Goal: Information Seeking & Learning: Learn about a topic

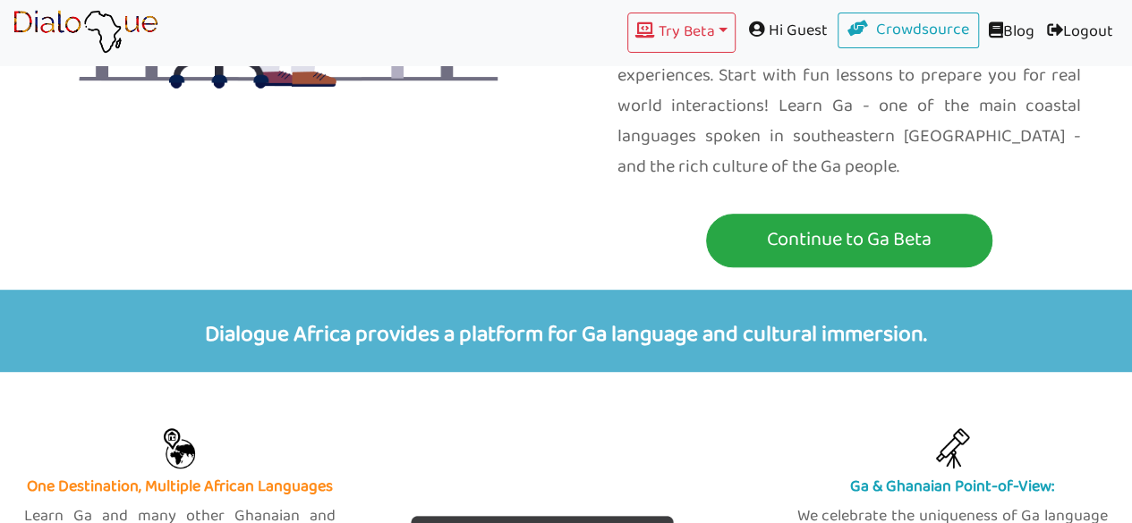
scroll to position [351, 0]
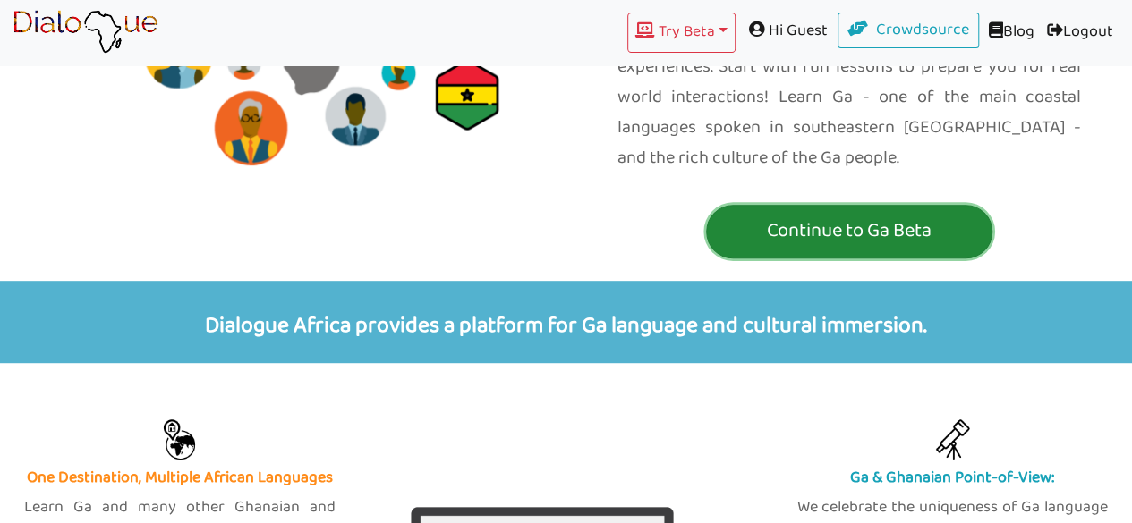
click at [914, 215] on p "Continue to Ga Beta" at bounding box center [848, 231] width 277 height 33
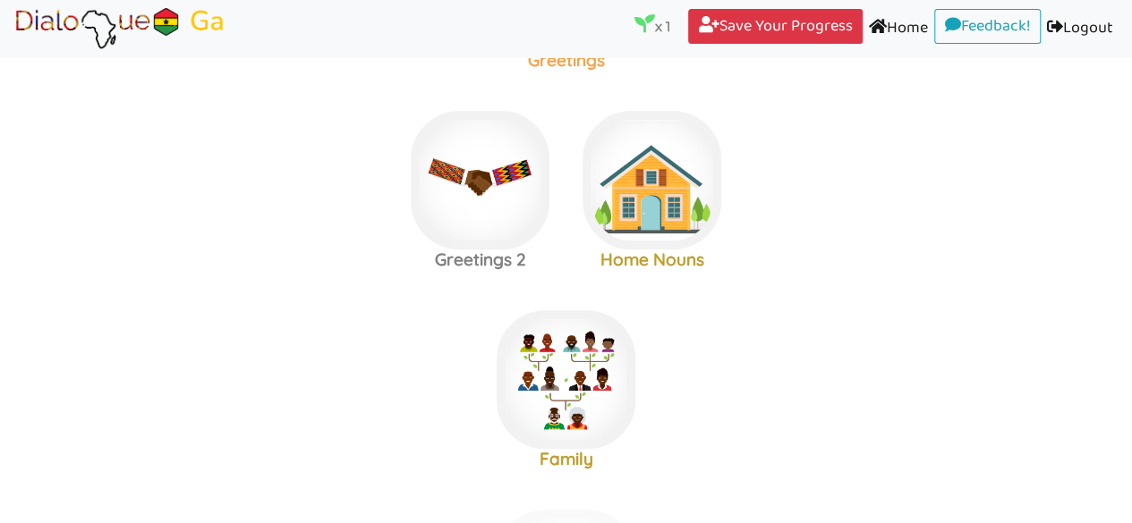
scroll to position [253, 0]
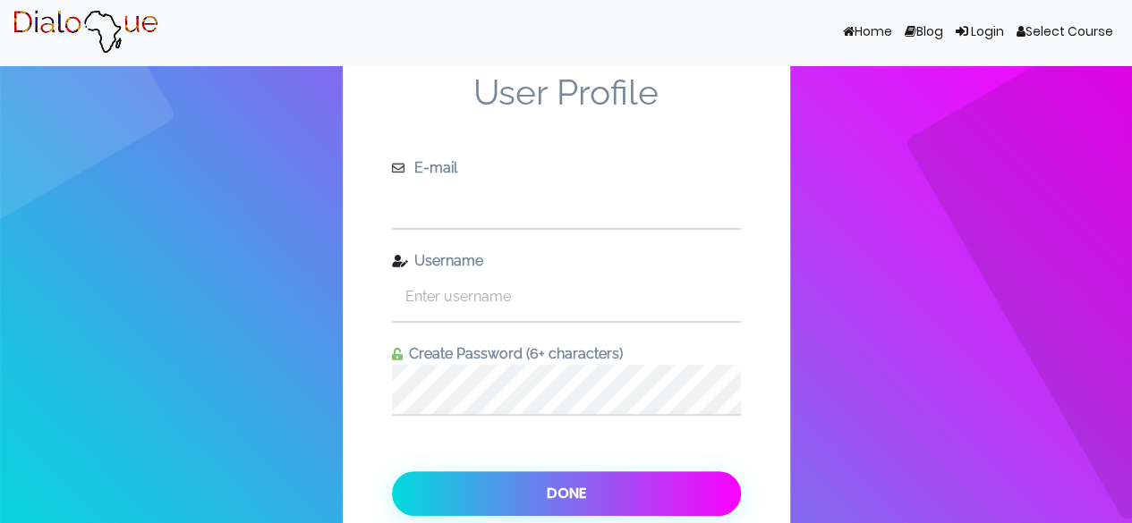
click at [598, 208] on input "text" at bounding box center [566, 203] width 349 height 49
type input "[EMAIL_ADDRESS][DOMAIN_NAME]"
click at [580, 300] on input "text" at bounding box center [566, 296] width 349 height 49
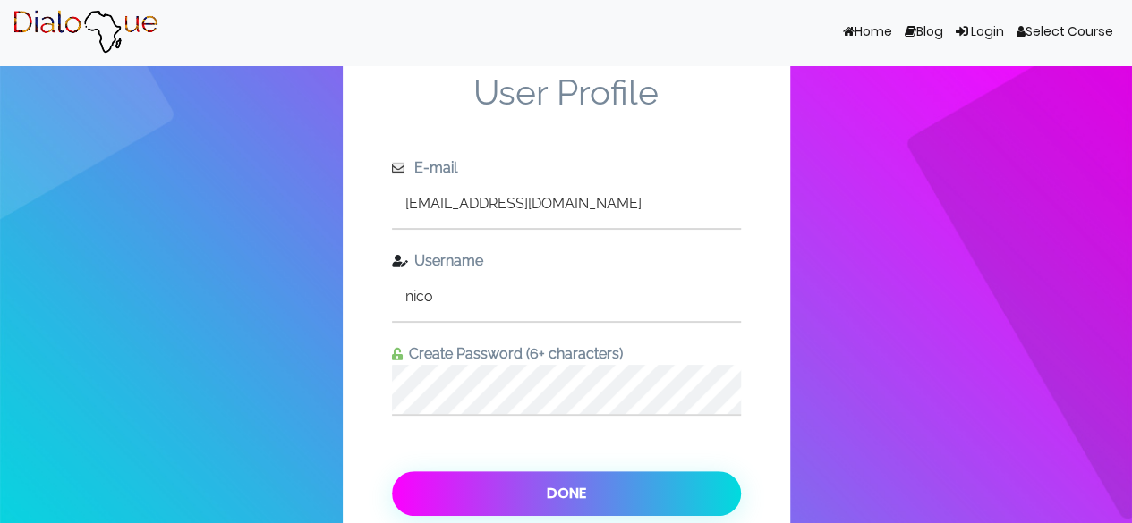
click at [556, 475] on button "Done" at bounding box center [566, 493] width 349 height 45
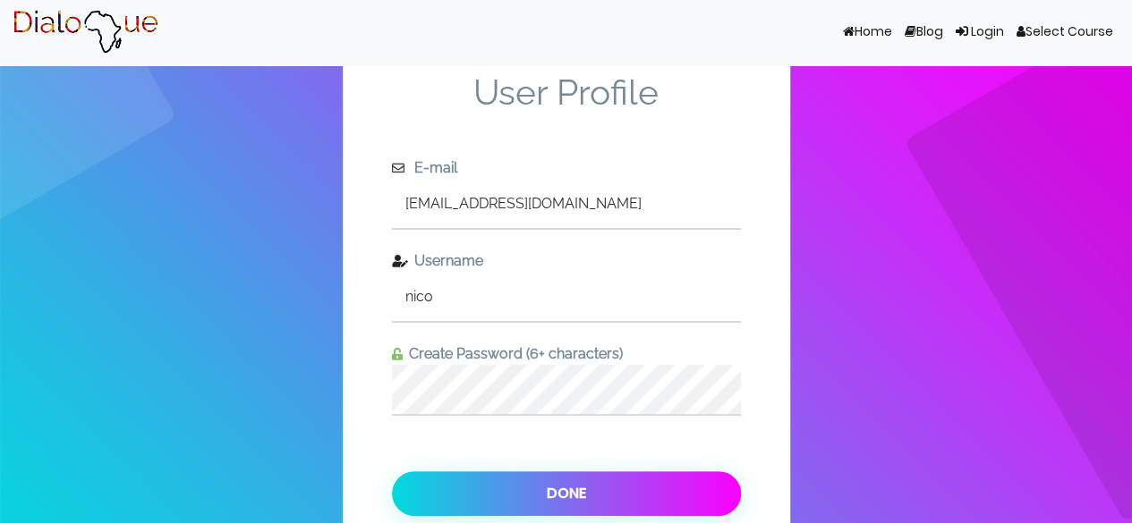
click at [514, 285] on input "nico" at bounding box center [566, 296] width 349 height 49
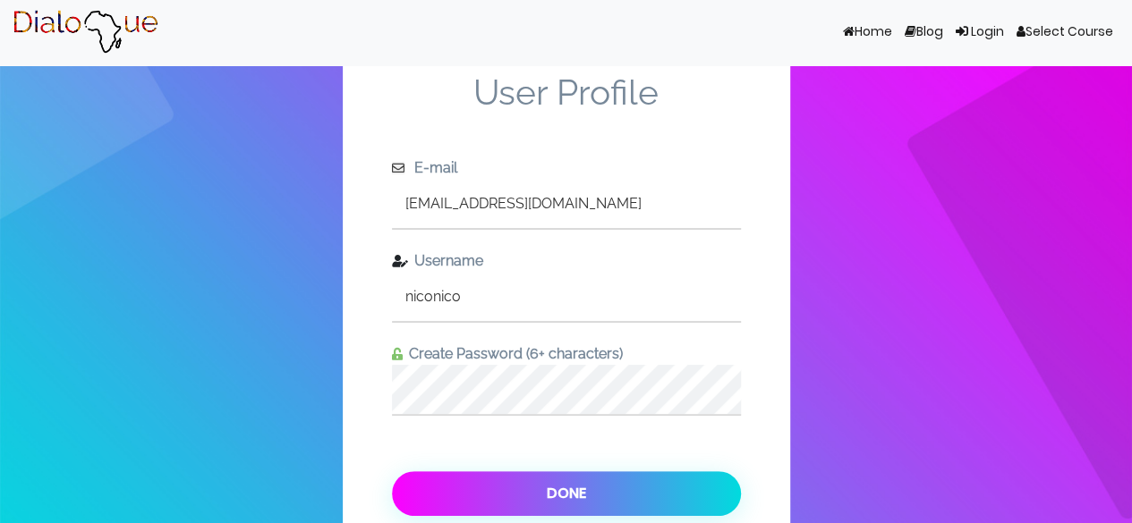
type input "niconico"
click at [531, 479] on button "Done" at bounding box center [566, 493] width 349 height 45
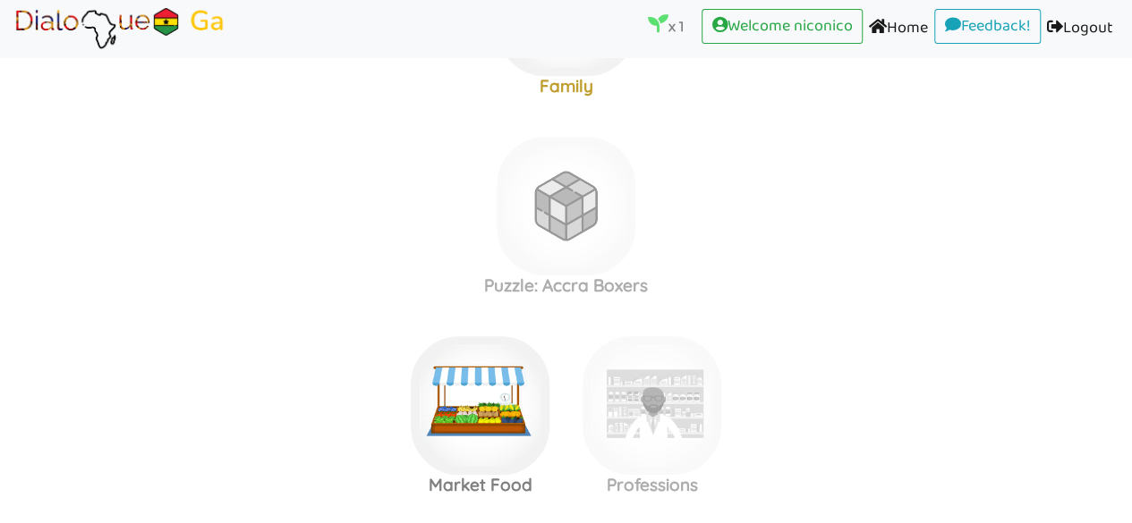
scroll to position [544, 0]
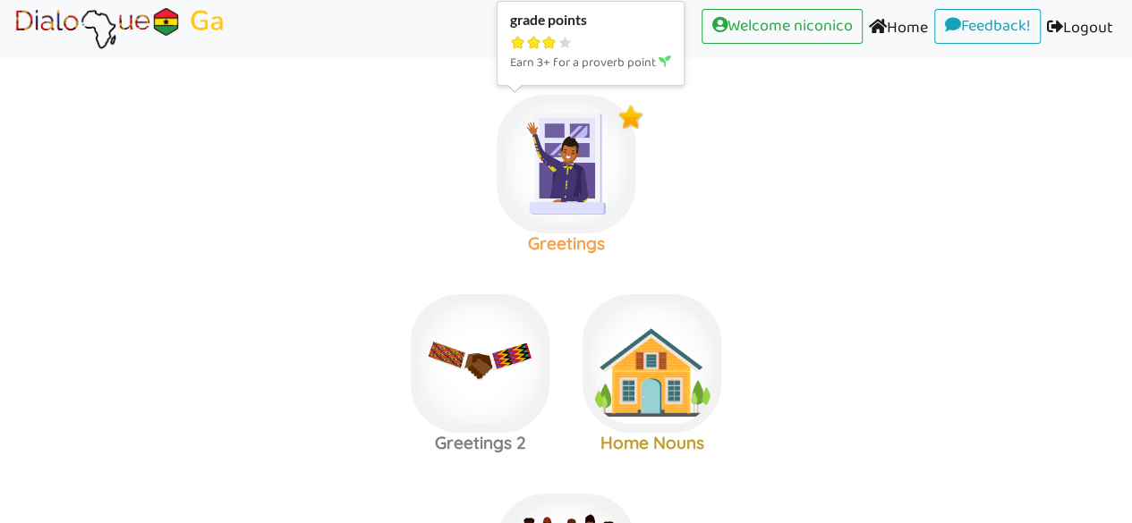
click at [582, 166] on img at bounding box center [566, 164] width 139 height 139
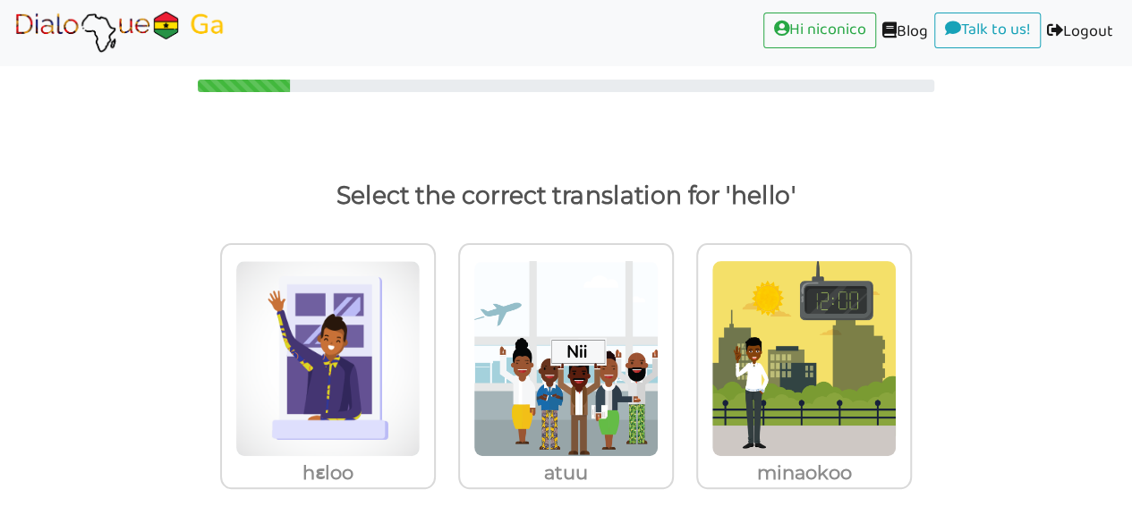
scroll to position [26, 0]
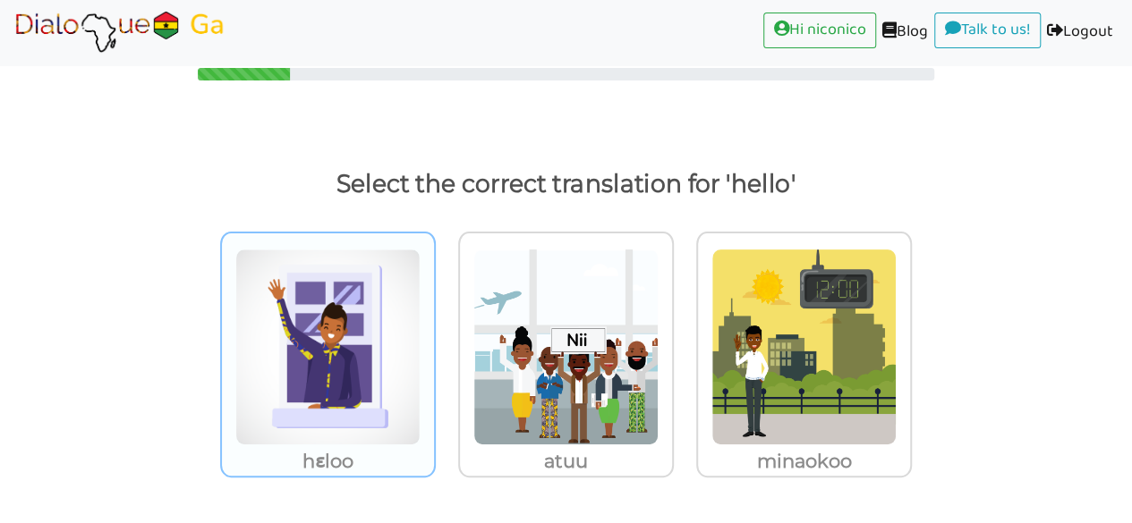
click at [396, 311] on img at bounding box center [327, 347] width 185 height 197
click at [434, 329] on input "hɛloo" at bounding box center [440, 335] width 13 height 13
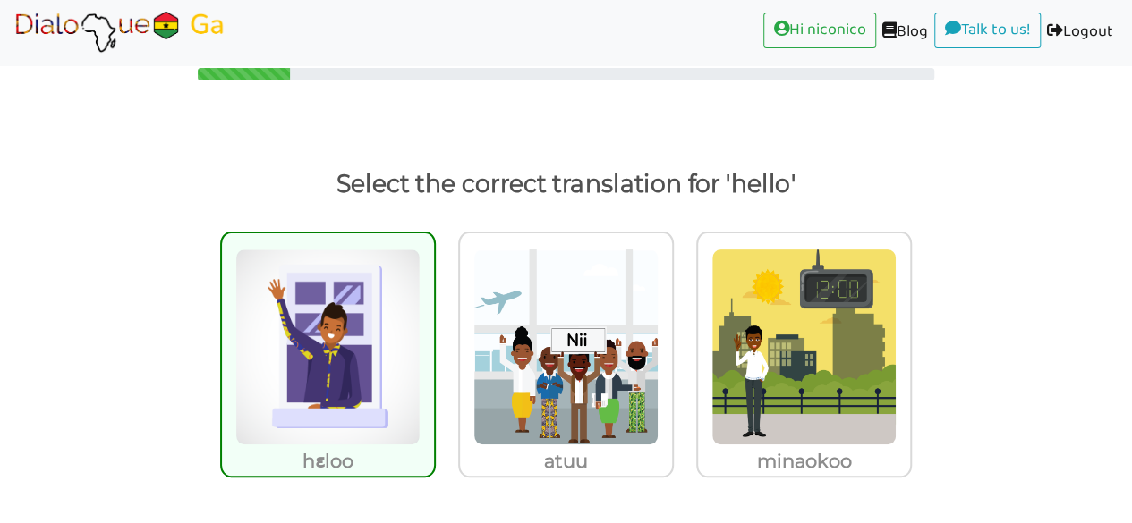
scroll to position [183, 0]
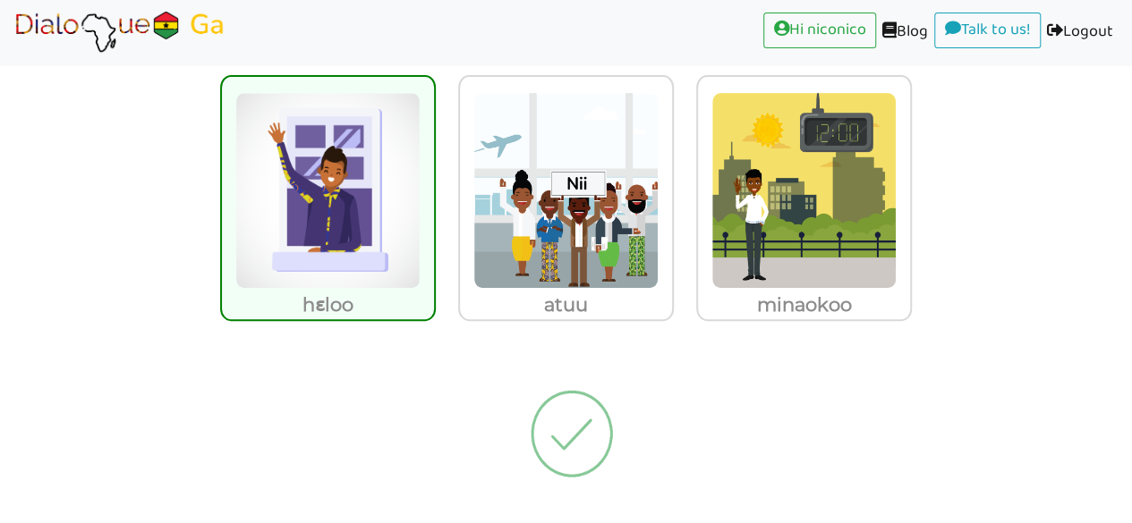
click at [576, 431] on img at bounding box center [572, 433] width 168 height 179
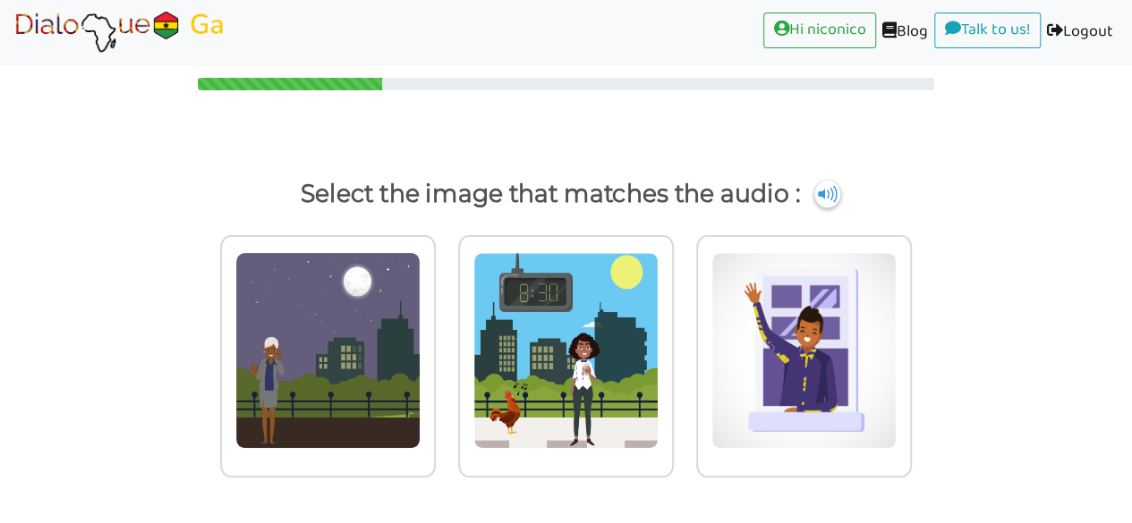
scroll to position [16, 0]
drag, startPoint x: 576, startPoint y: 431, endPoint x: 118, endPoint y: 215, distance: 506.7
click at [118, 215] on p "Select the image that matches the audio :" at bounding box center [566, 194] width 1075 height 43
click at [815, 185] on p "Select the image that matches the audio :" at bounding box center [566, 194] width 1075 height 43
click at [828, 191] on img at bounding box center [827, 194] width 27 height 29
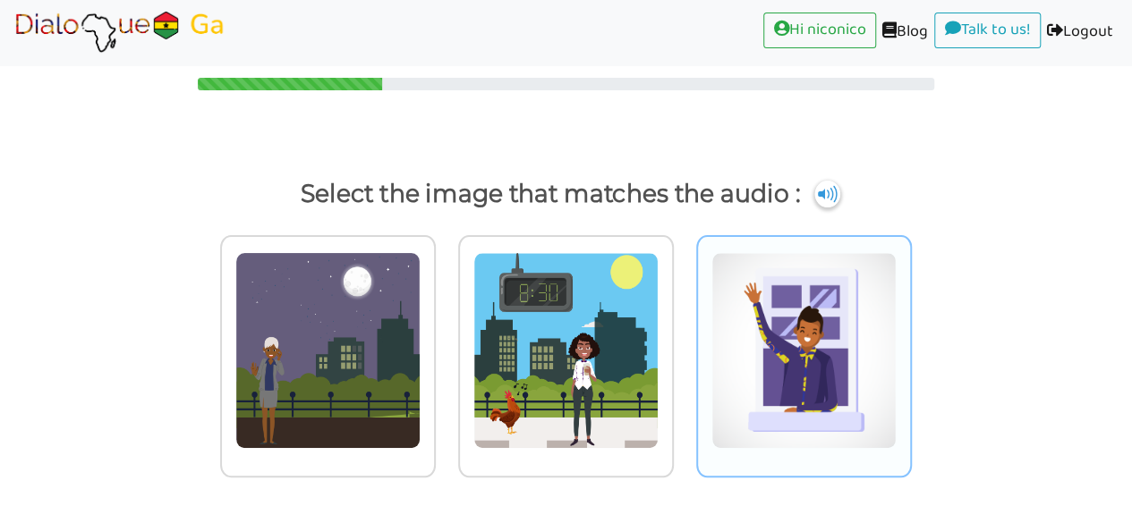
click at [420, 259] on img at bounding box center [327, 350] width 185 height 197
click at [447, 333] on input "radio" at bounding box center [440, 339] width 13 height 13
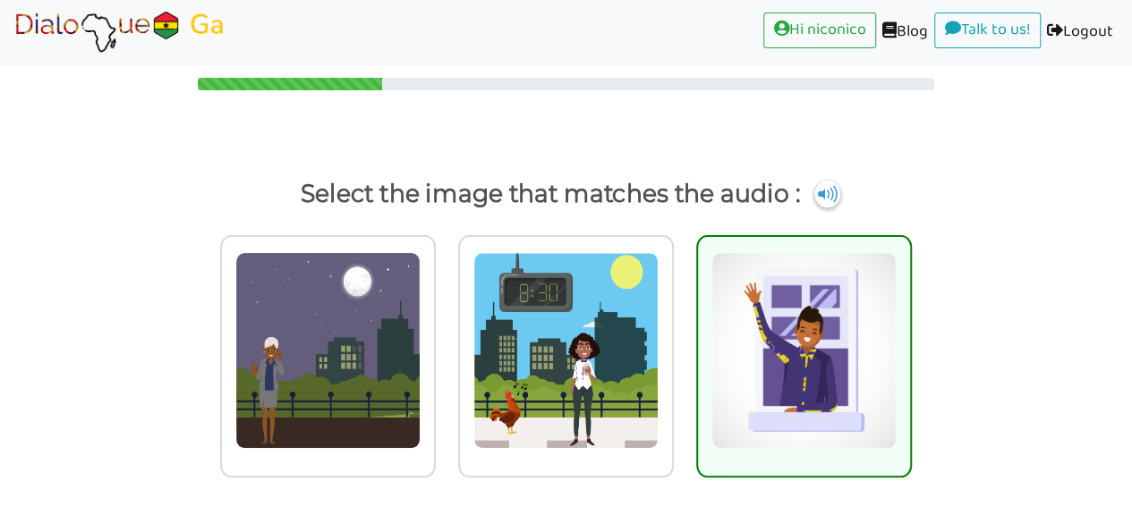
scroll to position [173, 0]
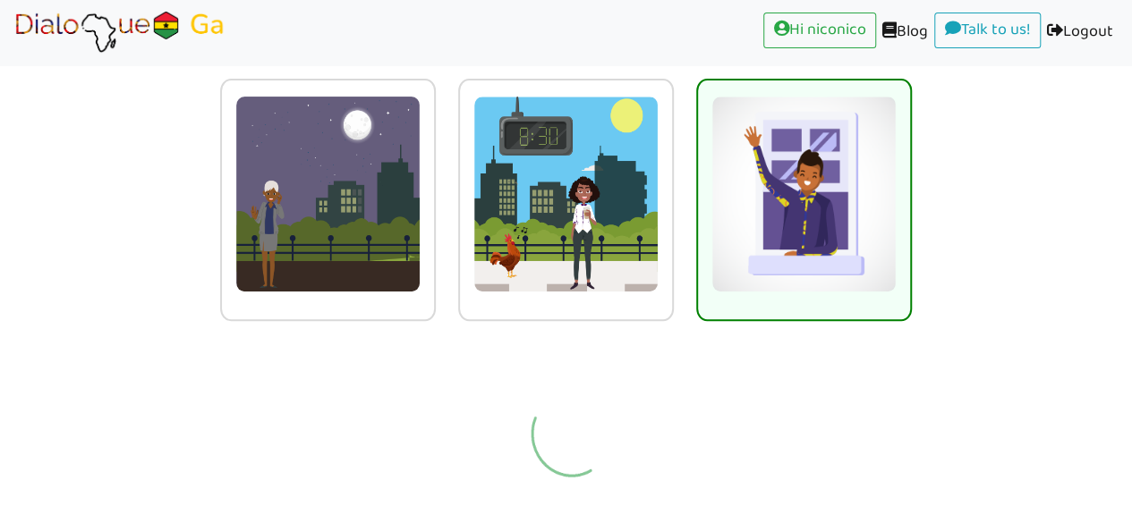
click at [600, 426] on img at bounding box center [572, 433] width 168 height 179
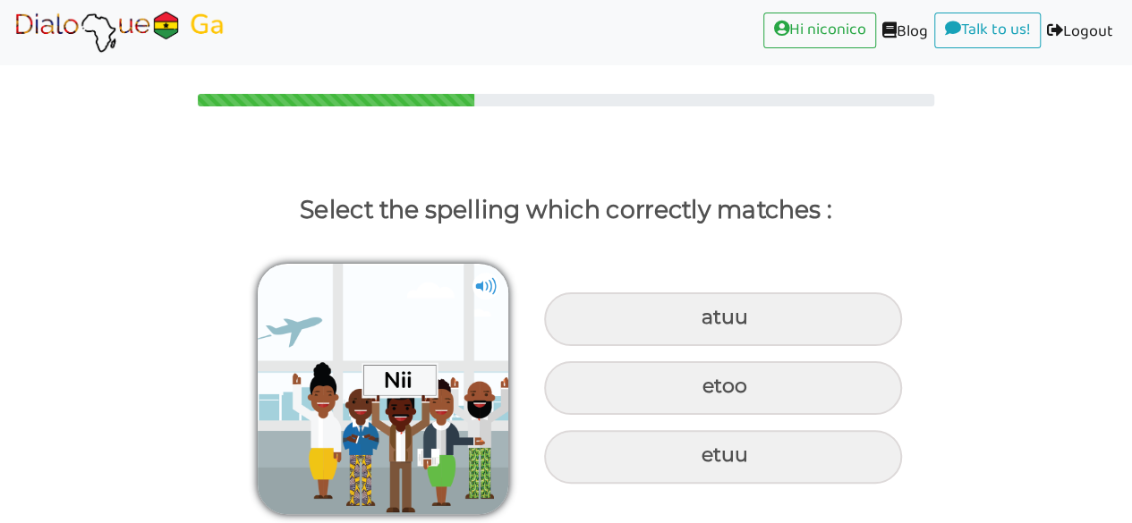
scroll to position [0, 0]
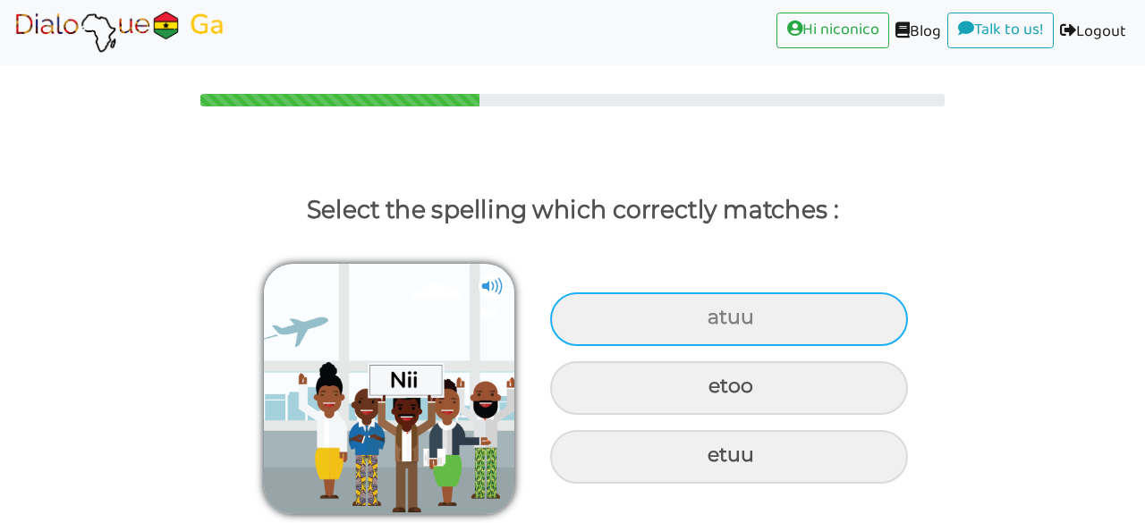
click at [634, 327] on div "atuu" at bounding box center [729, 320] width 358 height 54
click at [704, 324] on input "atuu" at bounding box center [710, 318] width 12 height 12
radio input "true"
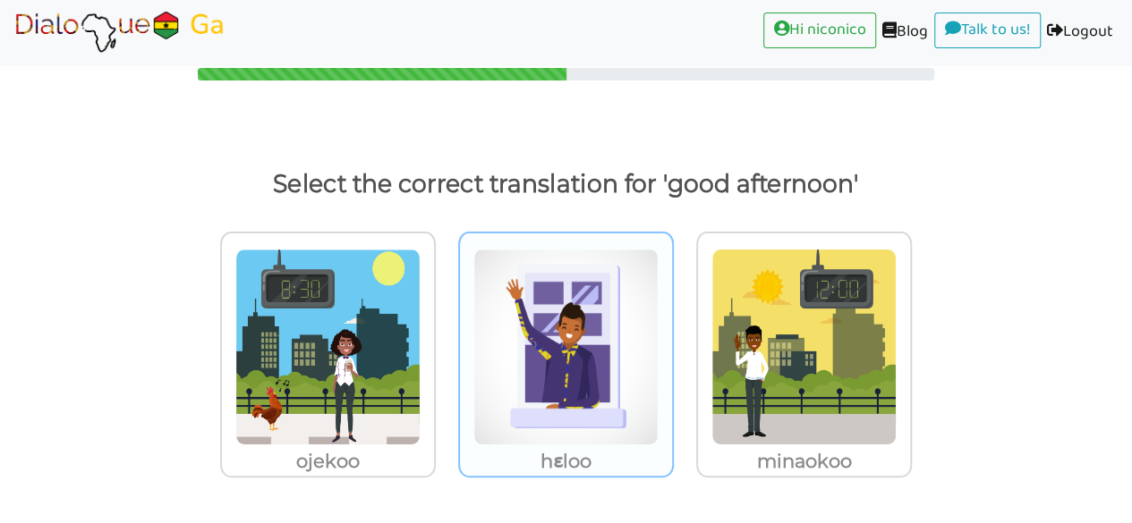
scroll to position [26, 0]
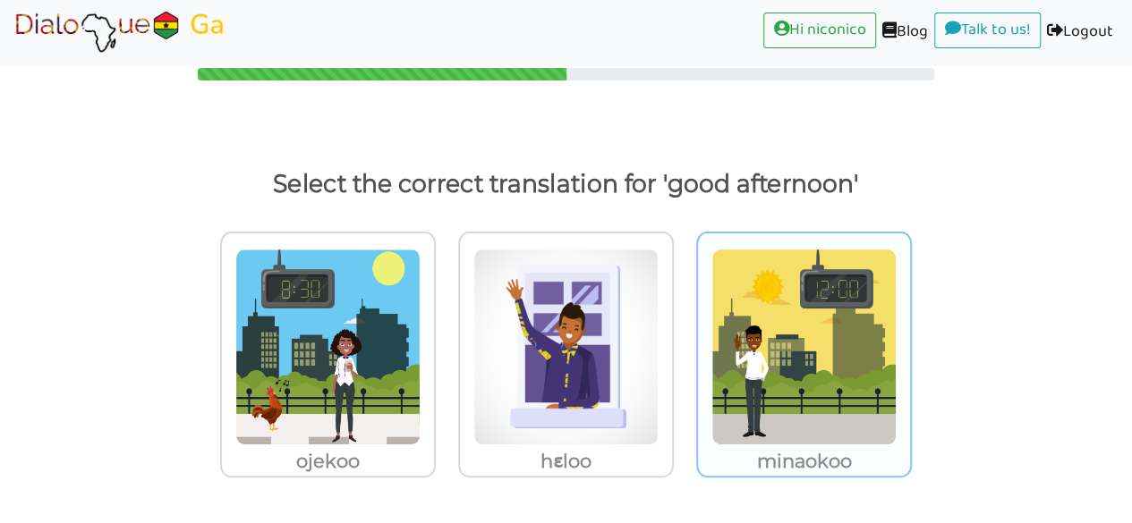
click at [420, 379] on img at bounding box center [327, 347] width 185 height 197
click at [447, 343] on input "minaokoo" at bounding box center [440, 335] width 13 height 13
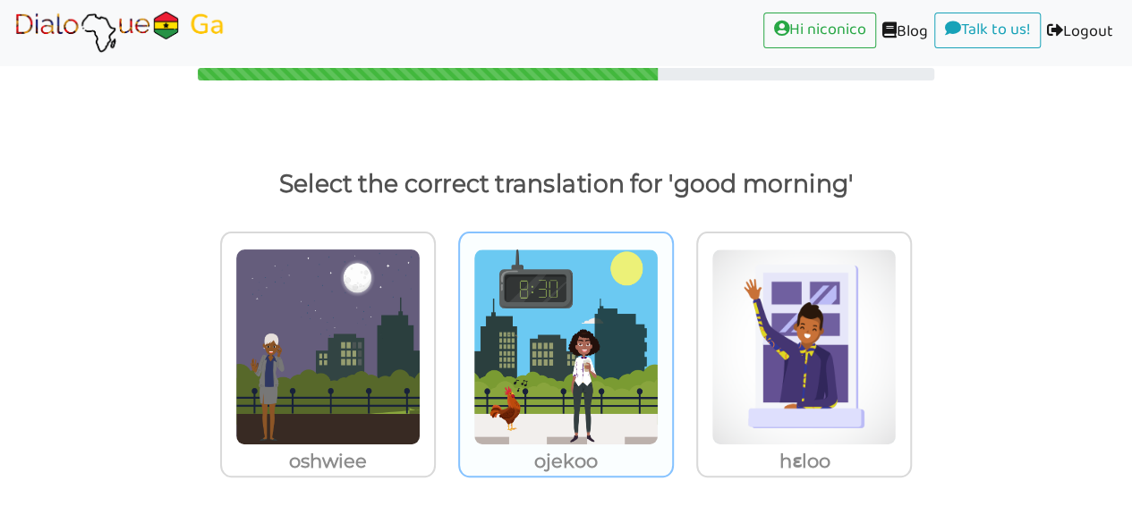
click at [420, 378] on img at bounding box center [327, 347] width 185 height 197
click at [447, 343] on input "ojekoo" at bounding box center [440, 335] width 13 height 13
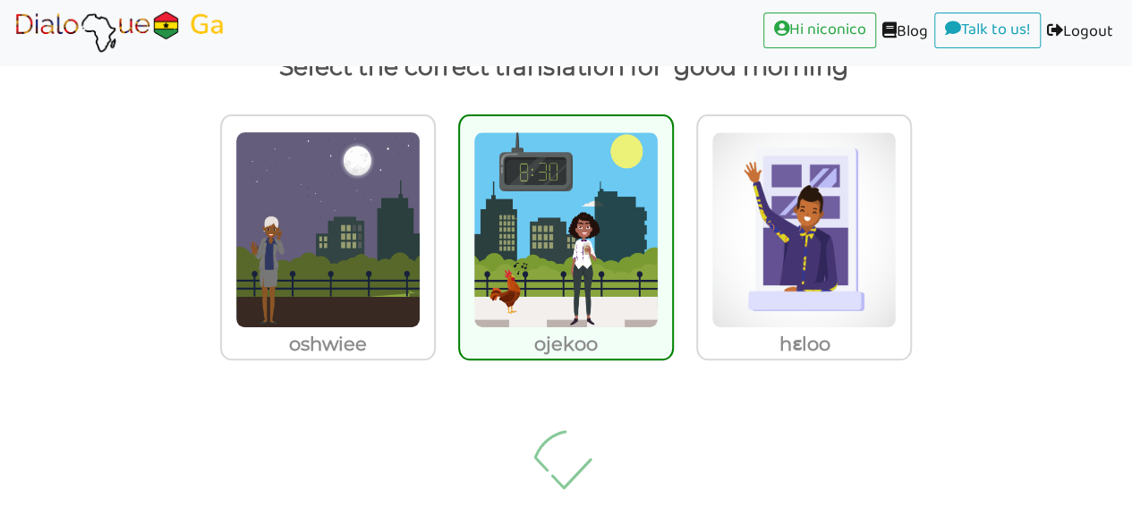
scroll to position [16, 0]
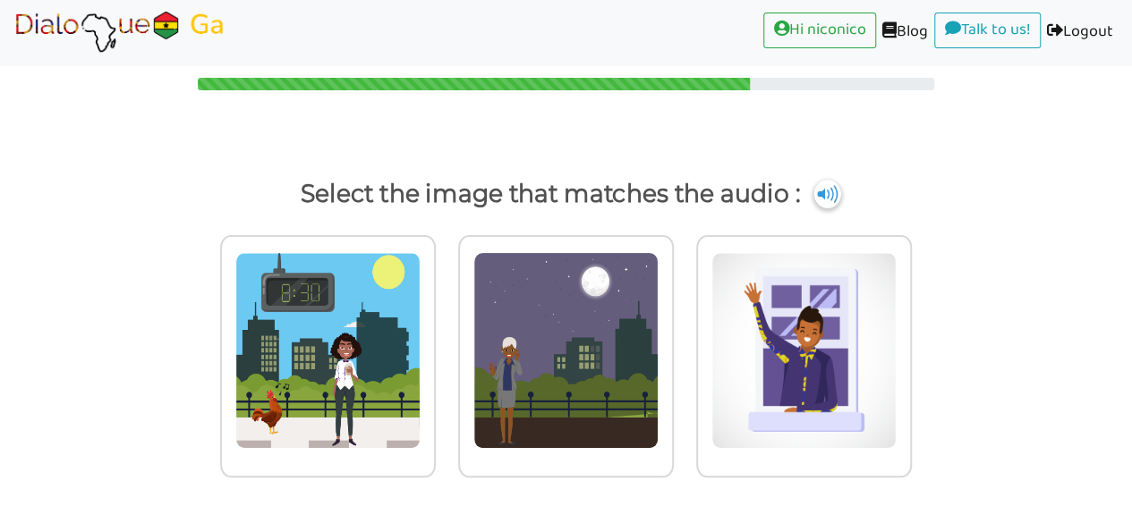
click at [829, 199] on img at bounding box center [827, 194] width 27 height 29
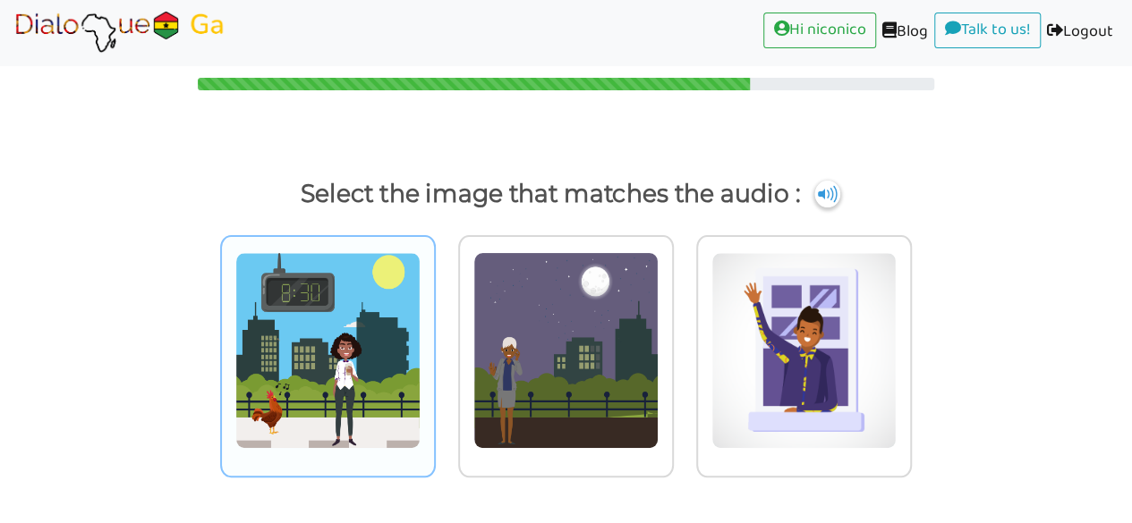
click at [343, 374] on img at bounding box center [327, 350] width 185 height 197
click at [434, 346] on input "radio" at bounding box center [440, 339] width 13 height 13
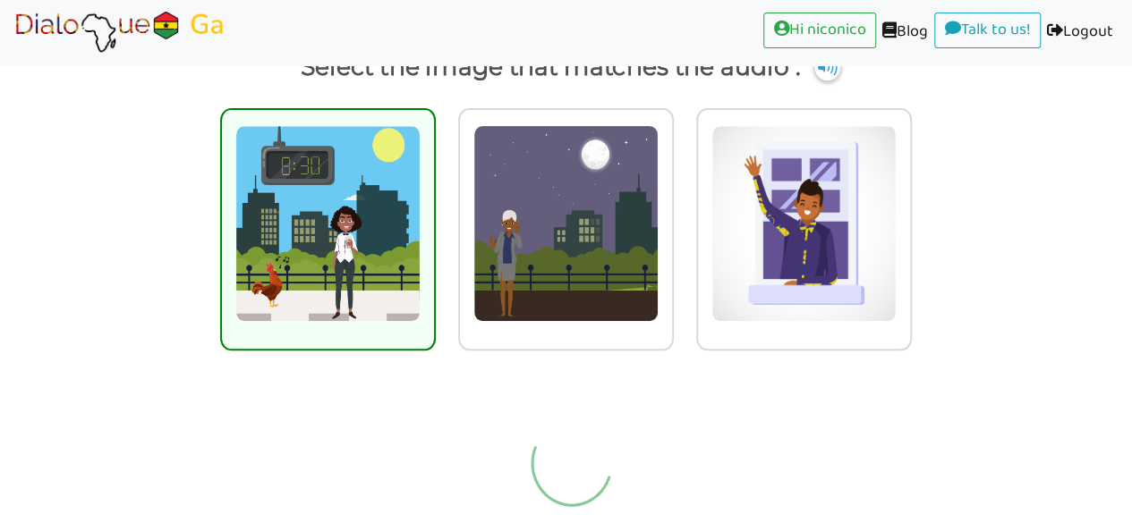
click at [590, 451] on img at bounding box center [572, 463] width 168 height 179
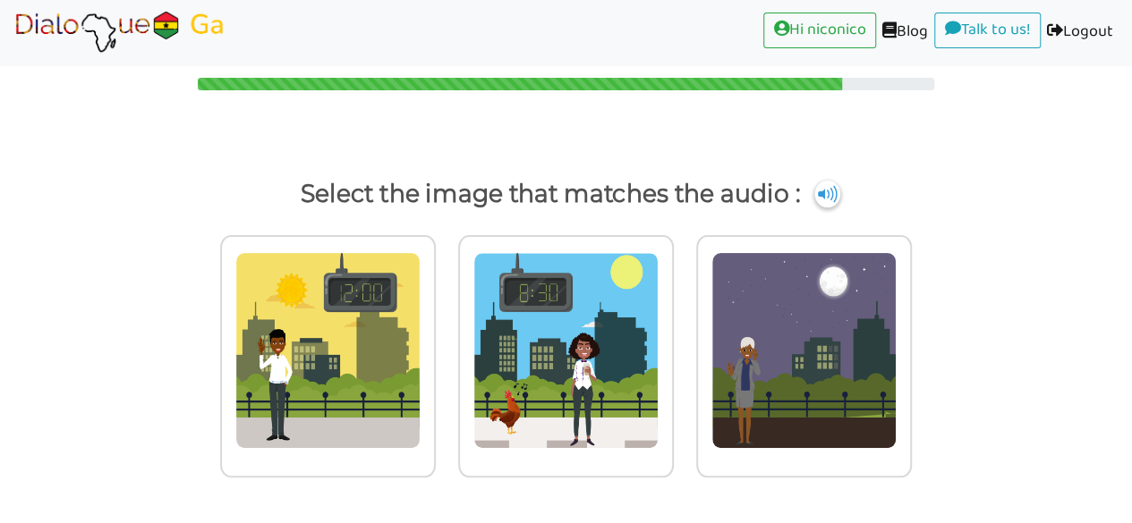
scroll to position [16, 0]
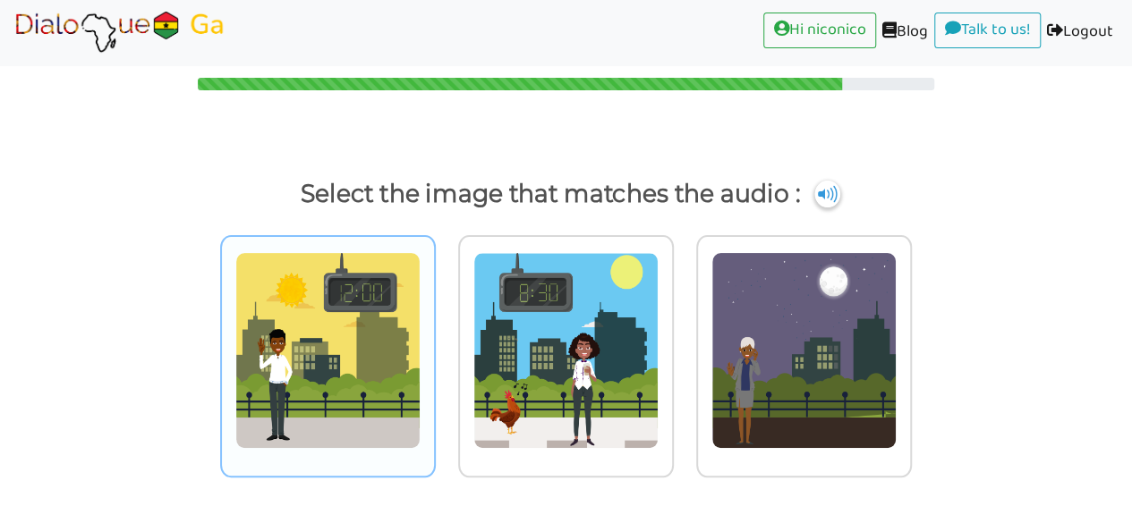
click at [383, 353] on img at bounding box center [327, 350] width 185 height 197
click at [434, 346] on input "radio" at bounding box center [440, 339] width 13 height 13
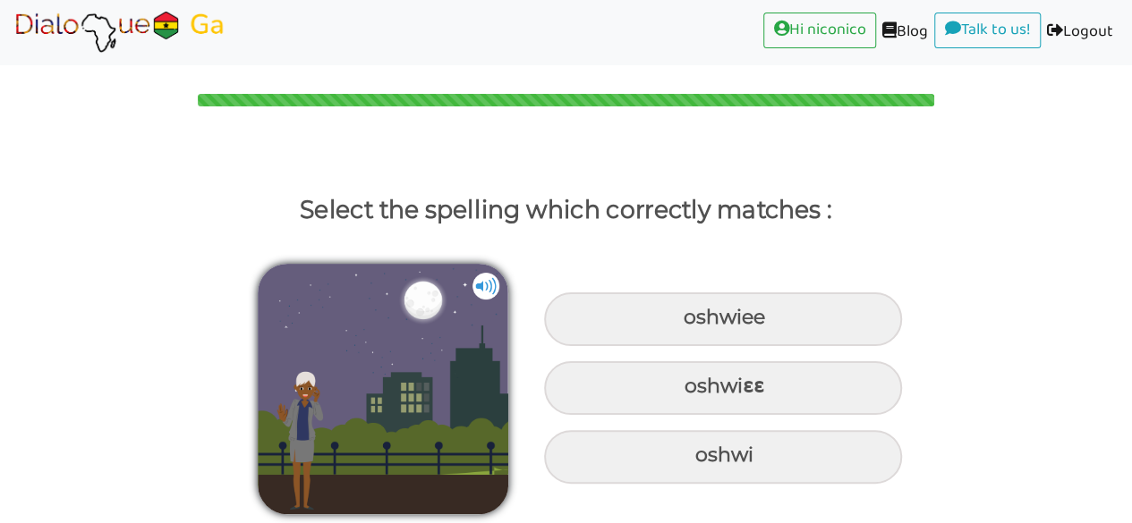
scroll to position [0, 0]
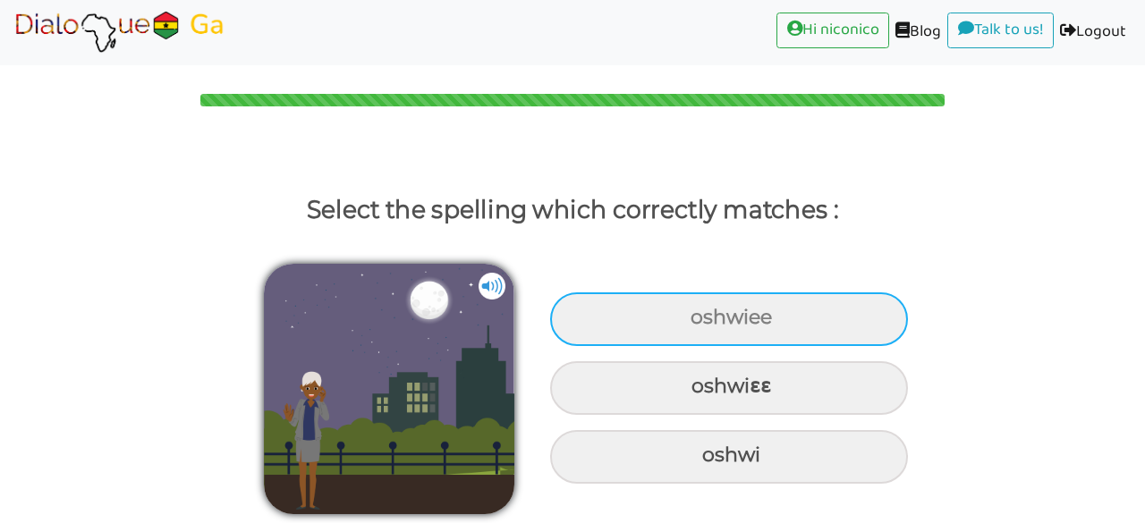
click at [751, 314] on div "oshwiee" at bounding box center [729, 320] width 358 height 54
click at [699, 314] on input "oshwiee" at bounding box center [693, 318] width 12 height 12
radio input "true"
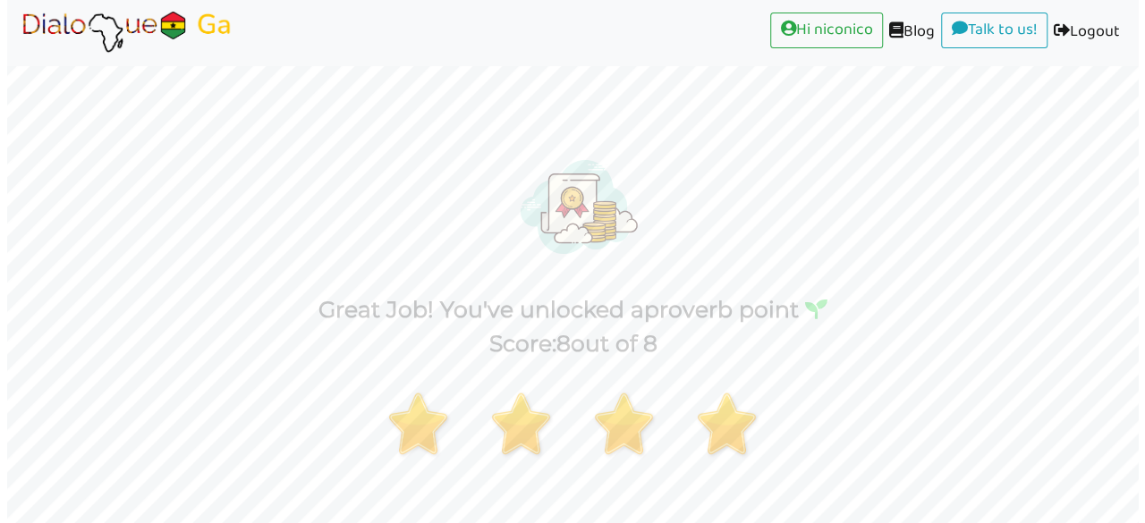
scroll to position [140, 0]
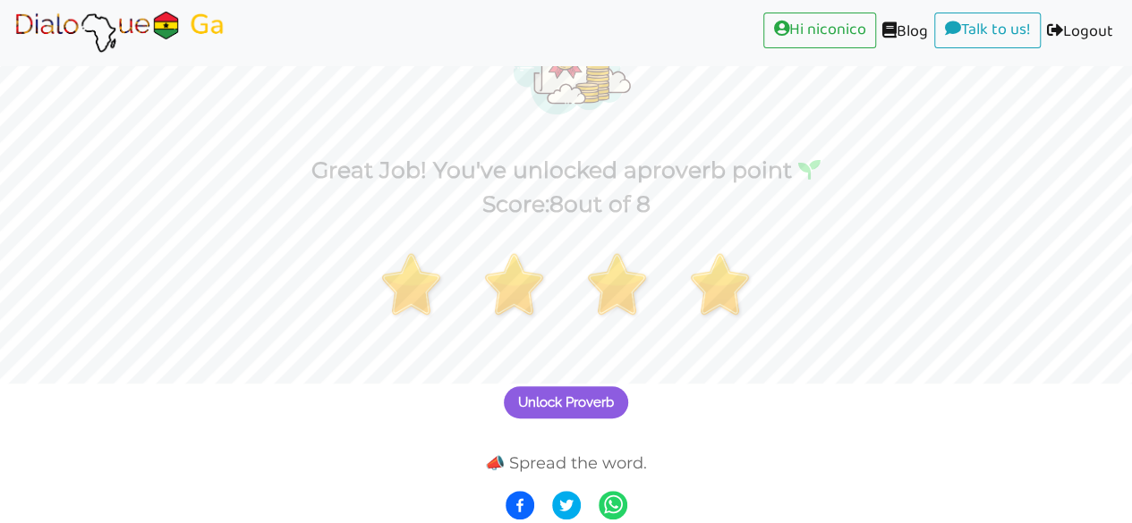
click at [586, 403] on span "Unlock Proverb" at bounding box center [566, 403] width 96 height 16
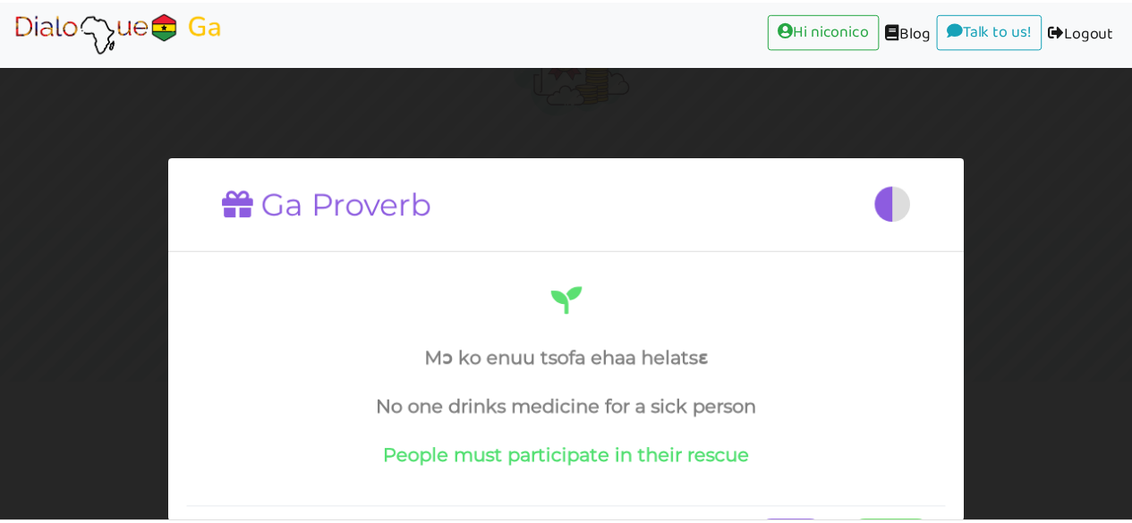
scroll to position [70, 0]
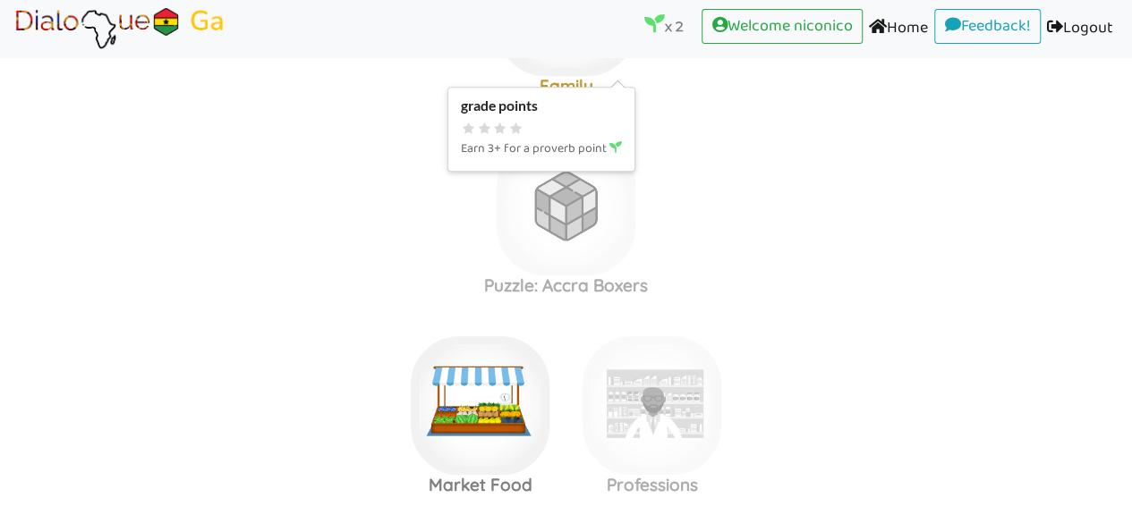
scroll to position [557, 0]
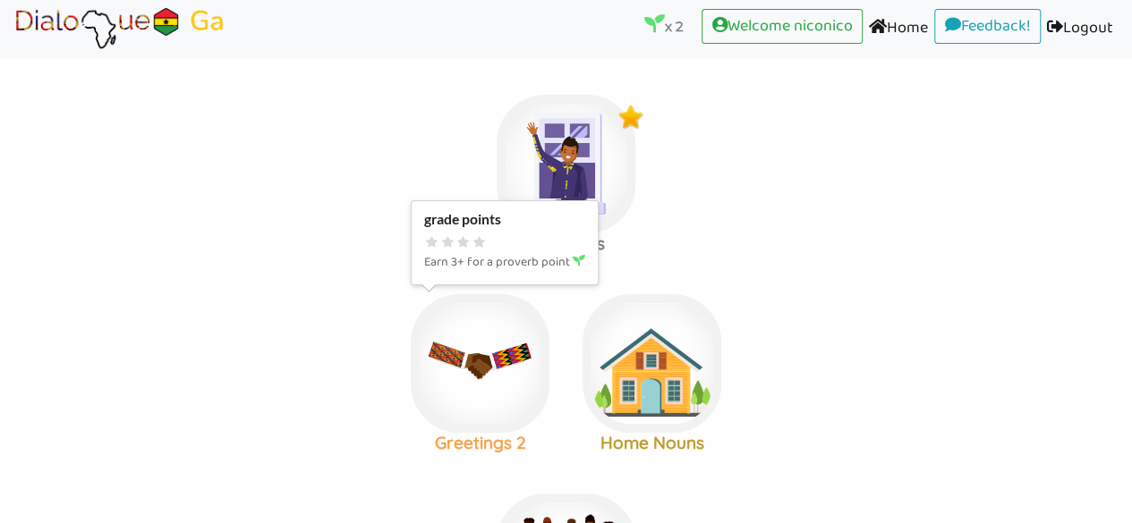
click at [505, 234] on img at bounding box center [566, 164] width 139 height 139
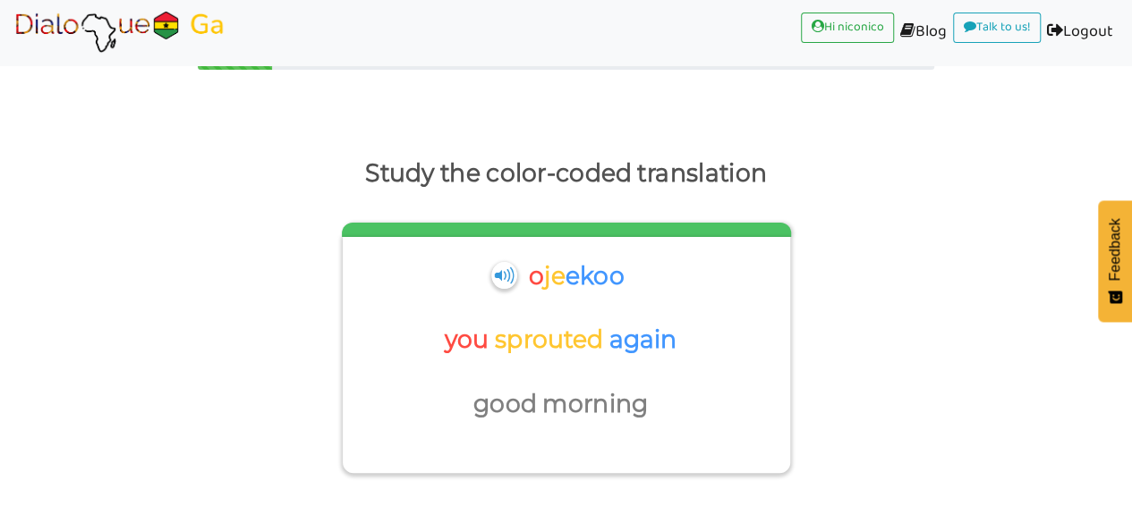
scroll to position [50, 0]
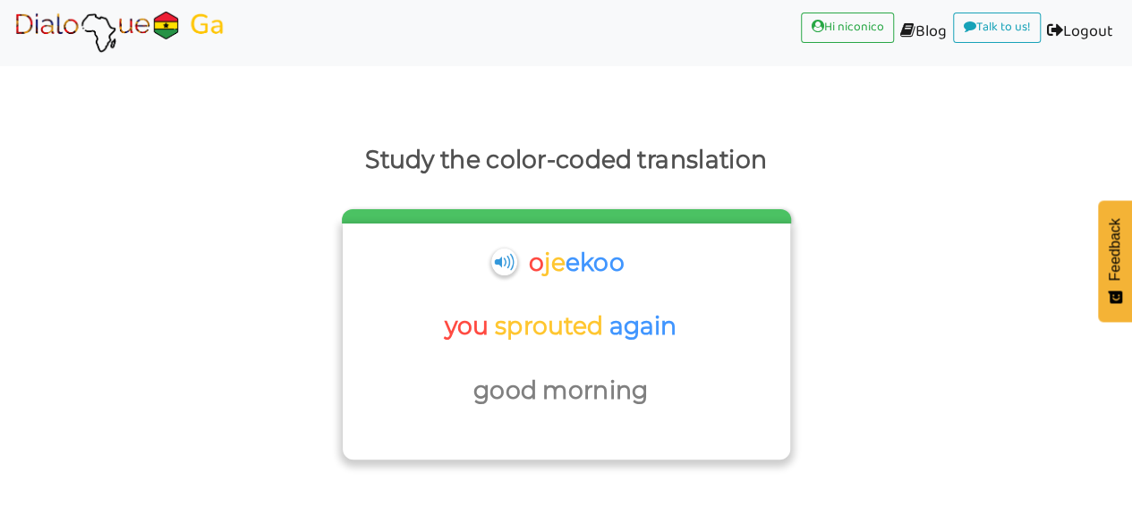
click at [481, 264] on div "o je ekoo" at bounding box center [566, 274] width 429 height 64
click at [490, 264] on img at bounding box center [504, 262] width 28 height 30
click at [544, 285] on p "sprouted" at bounding box center [554, 263] width 21 height 43
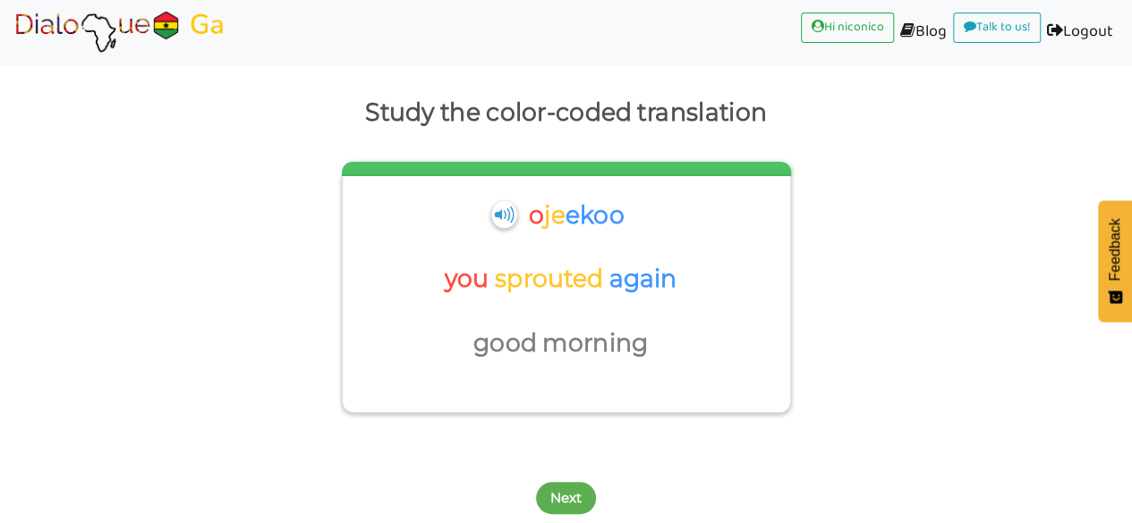
click at [580, 514] on button "Next" at bounding box center [566, 498] width 60 height 32
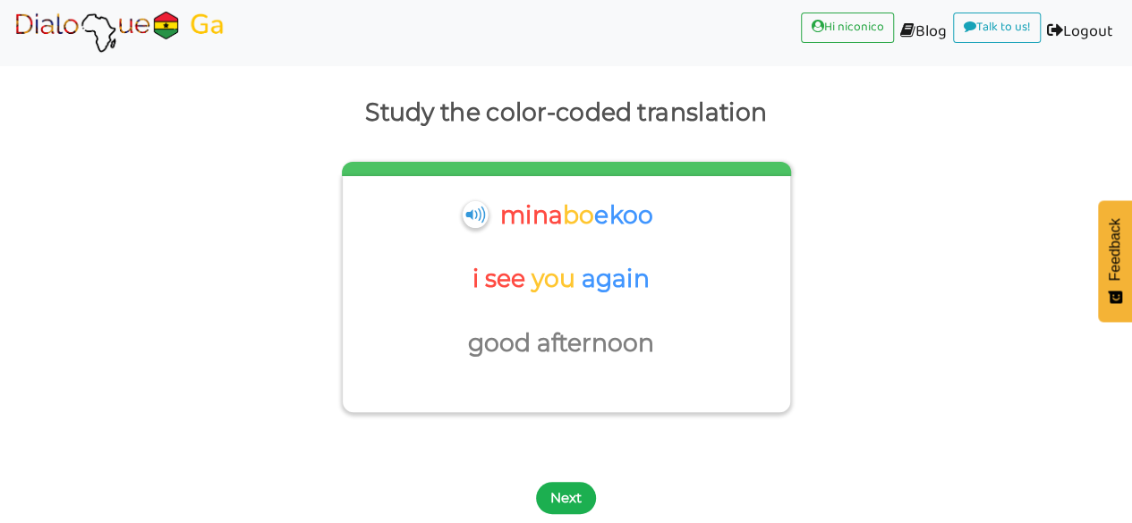
click at [569, 500] on button "Next" at bounding box center [566, 498] width 60 height 32
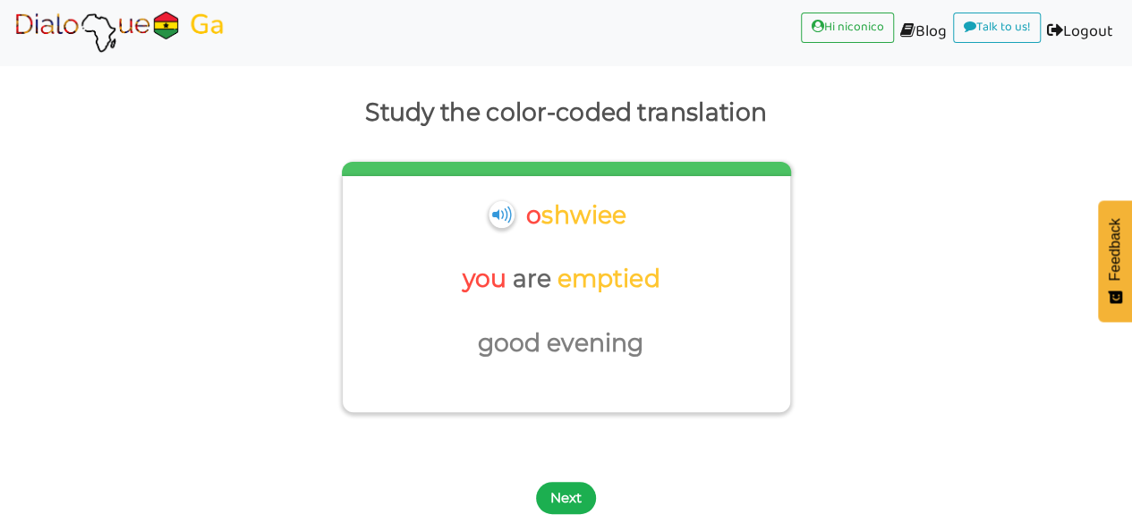
click at [569, 501] on button "Next" at bounding box center [566, 498] width 60 height 32
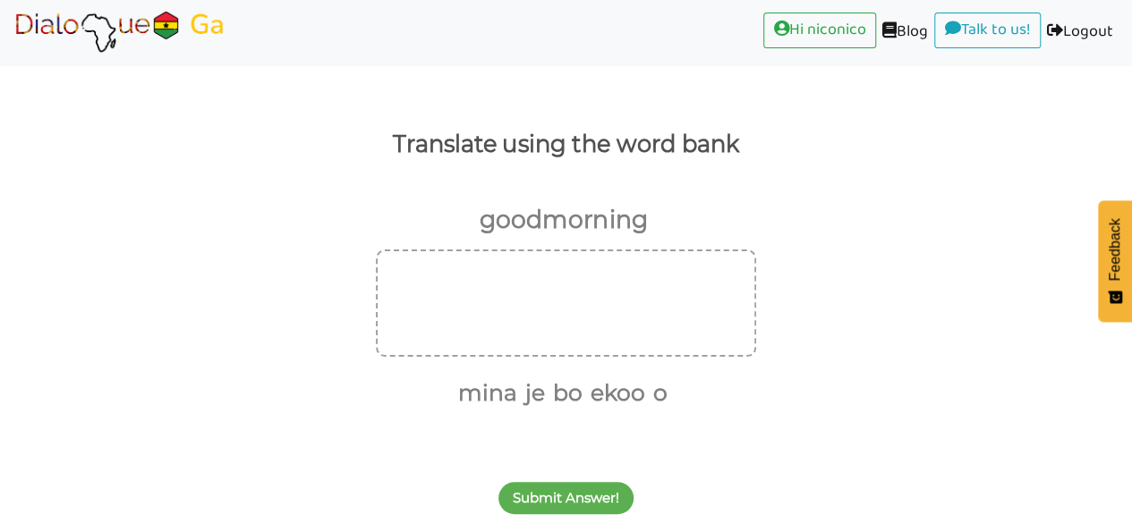
scroll to position [64, 0]
click at [654, 393] on button "o" at bounding box center [657, 395] width 21 height 34
click at [556, 395] on li "bo" at bounding box center [575, 397] width 38 height 14
click at [554, 395] on button "je" at bounding box center [543, 395] width 26 height 34
click at [621, 398] on button "ekoo" at bounding box center [612, 395] width 61 height 34
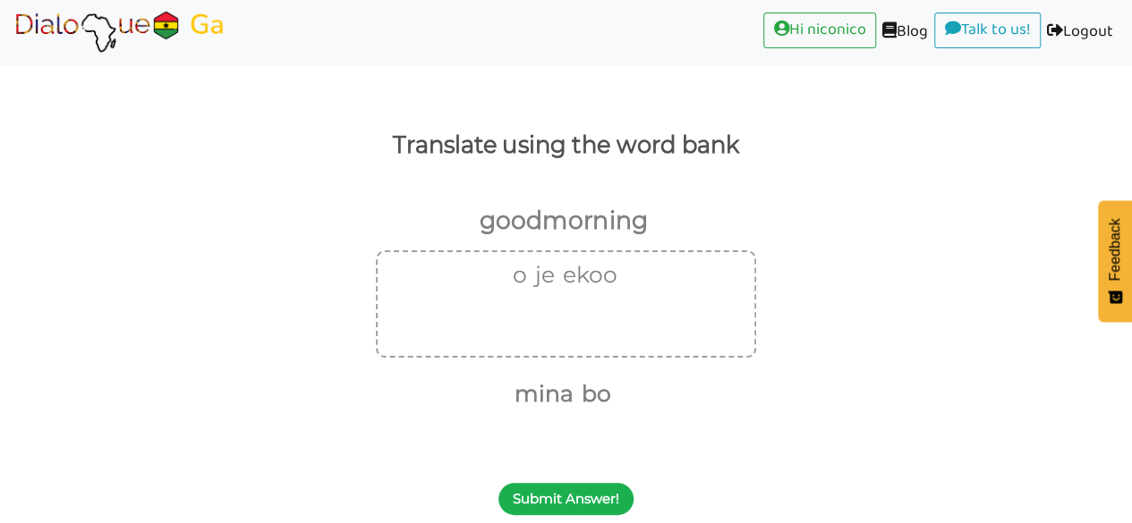
click at [567, 491] on button "Submit Answer!" at bounding box center [565, 499] width 135 height 32
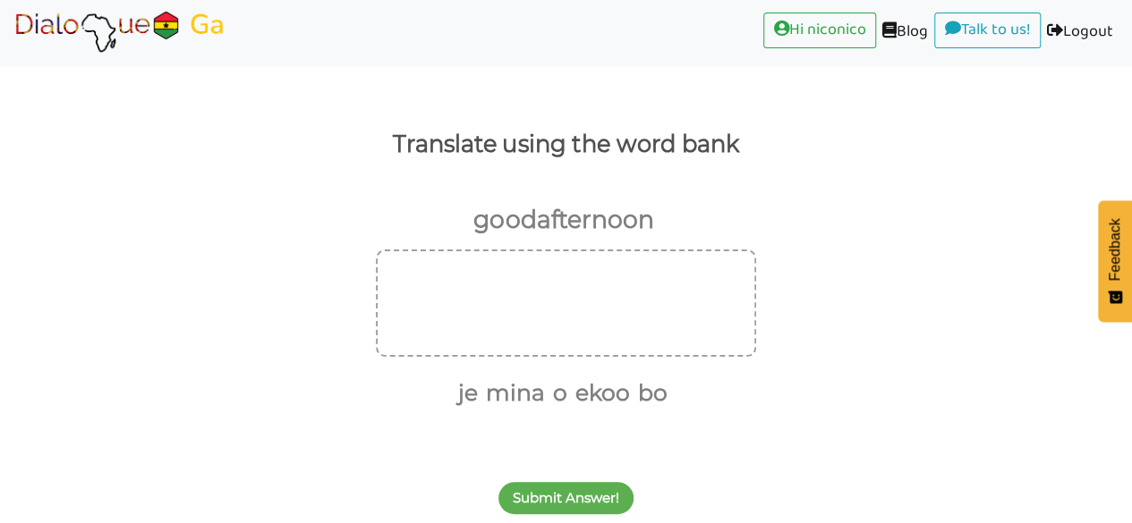
click at [568, 454] on div "Submit Answer!" at bounding box center [566, 488] width 1132 height 71
click at [523, 401] on button "mina" at bounding box center [512, 395] width 65 height 34
click at [624, 401] on button "bo" at bounding box center [616, 395] width 36 height 34
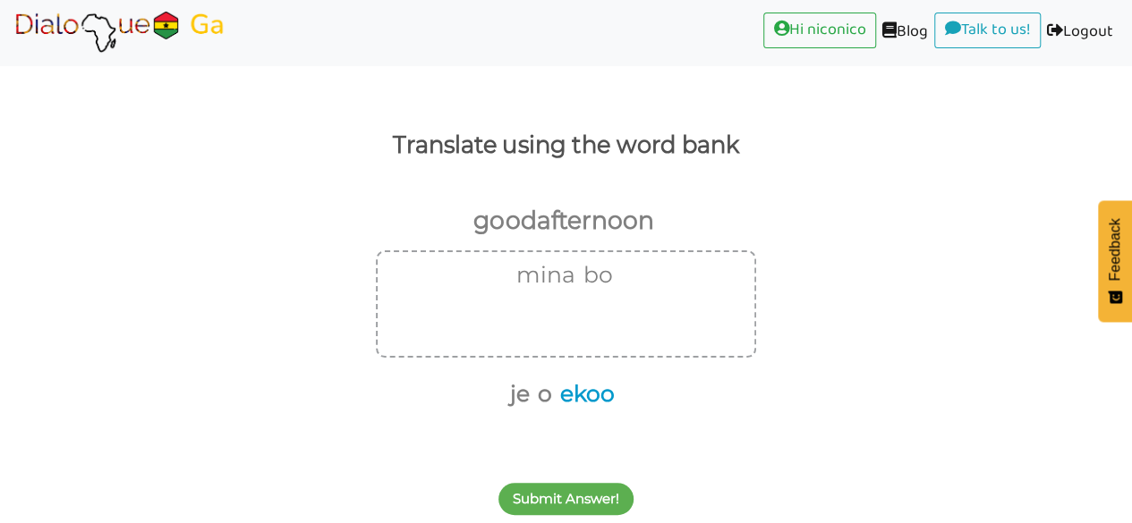
click at [583, 395] on button "ekoo" at bounding box center [584, 395] width 61 height 34
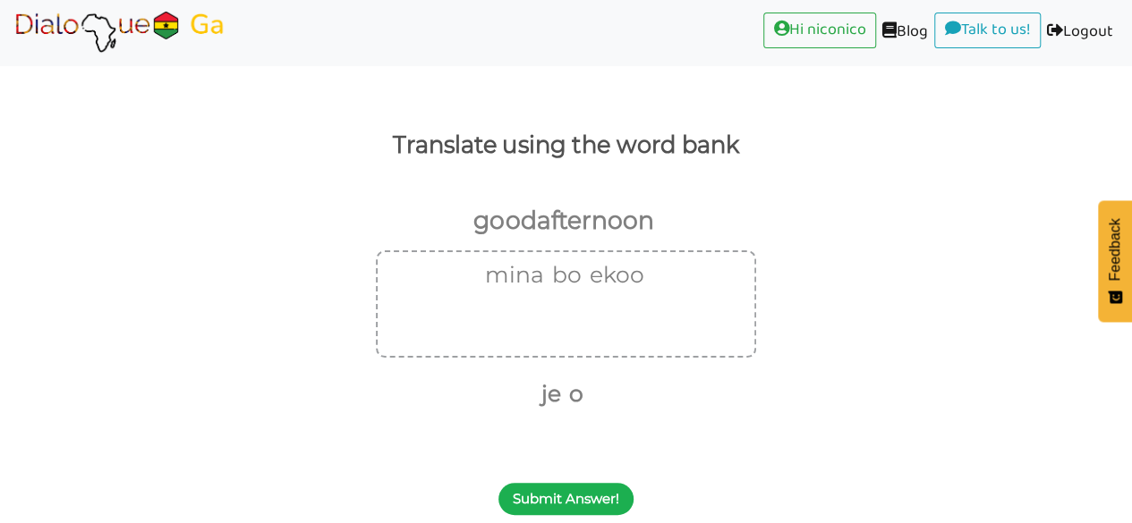
click at [565, 494] on button "Submit Answer!" at bounding box center [565, 499] width 135 height 32
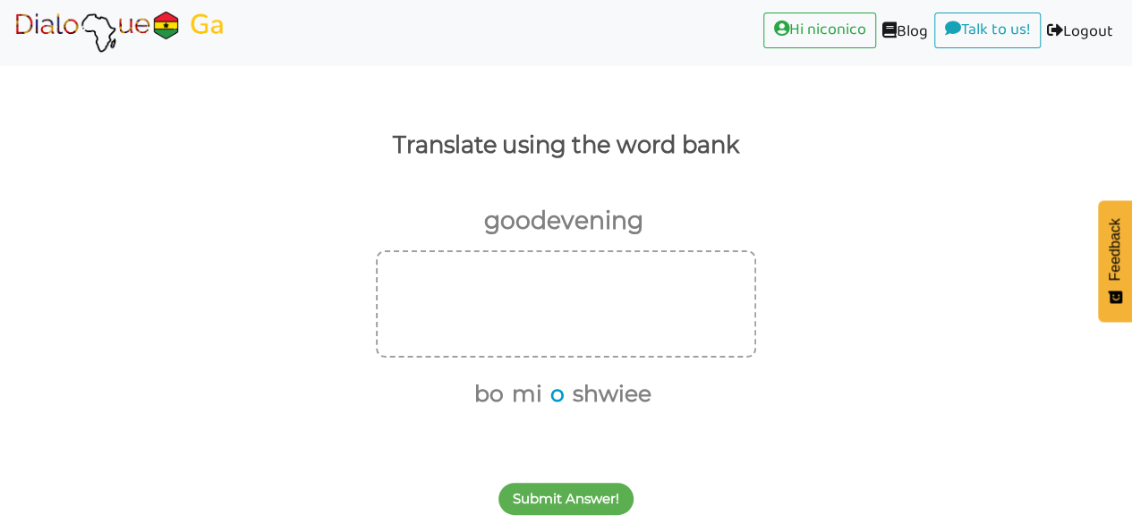
click at [561, 403] on button "o" at bounding box center [554, 395] width 21 height 34
click at [585, 397] on button "shwiee" at bounding box center [597, 395] width 85 height 34
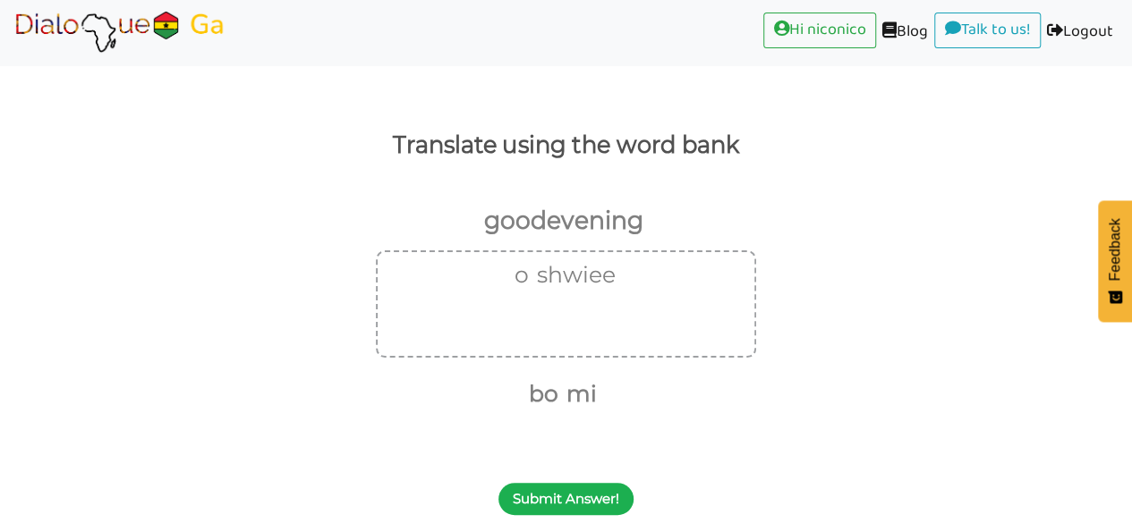
click at [565, 491] on button "Submit Answer!" at bounding box center [565, 499] width 135 height 32
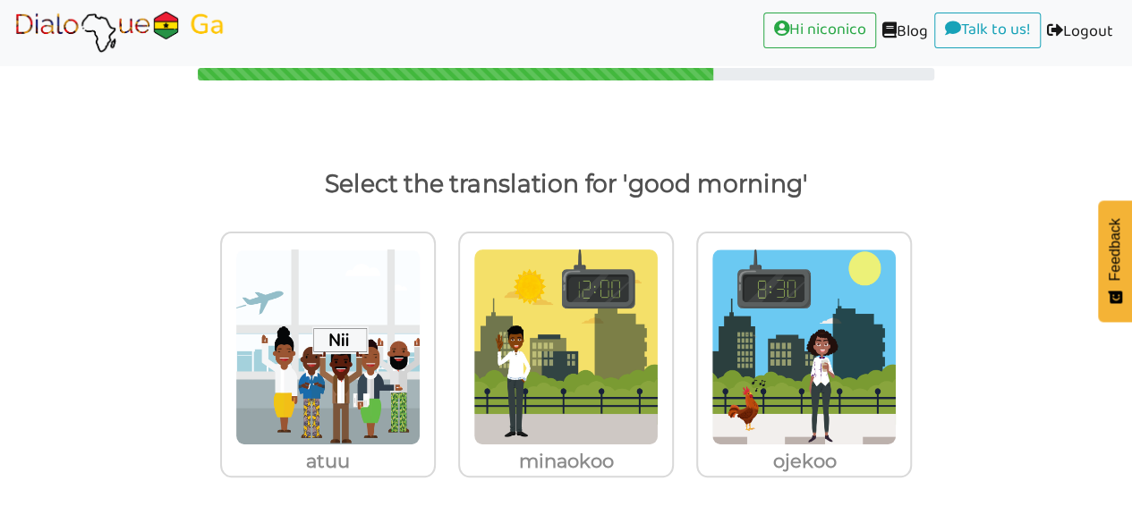
scroll to position [26, 0]
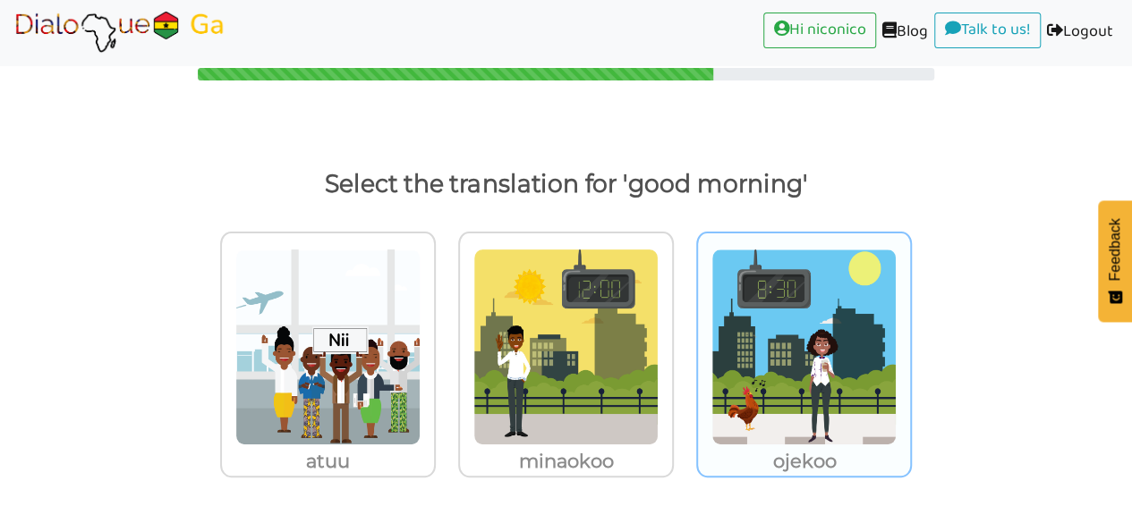
click at [420, 386] on img at bounding box center [327, 347] width 185 height 197
click at [447, 343] on input "ojekoo" at bounding box center [440, 335] width 13 height 13
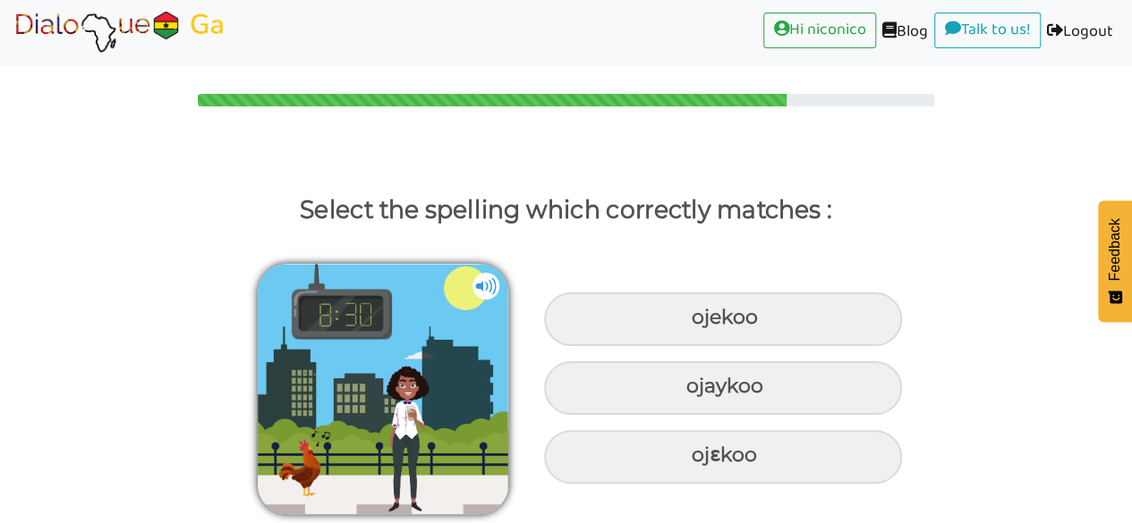
scroll to position [0, 0]
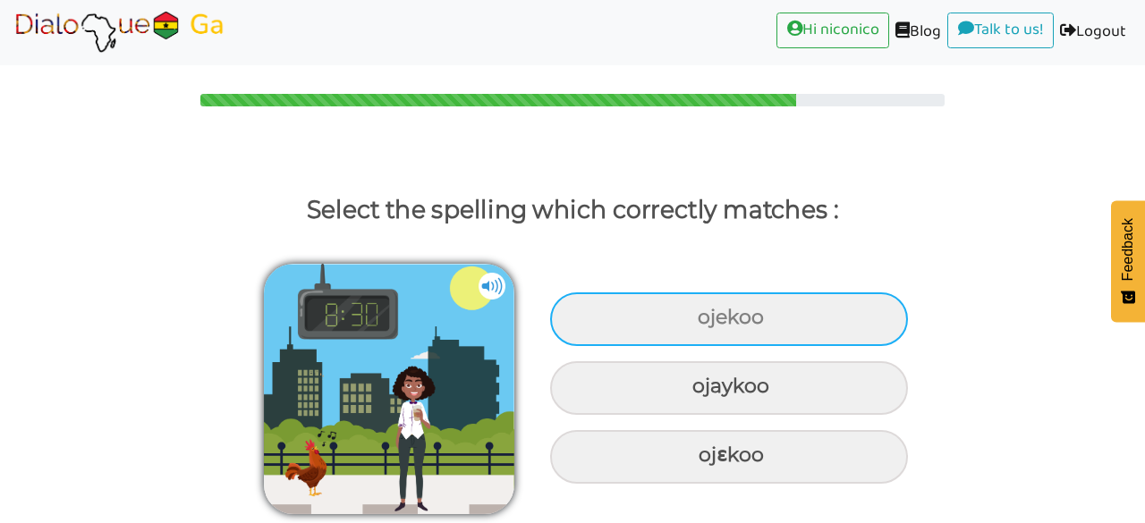
click at [799, 331] on div "ojekoo" at bounding box center [729, 320] width 358 height 54
click at [706, 324] on input "ojekoo" at bounding box center [700, 318] width 12 height 12
radio input "true"
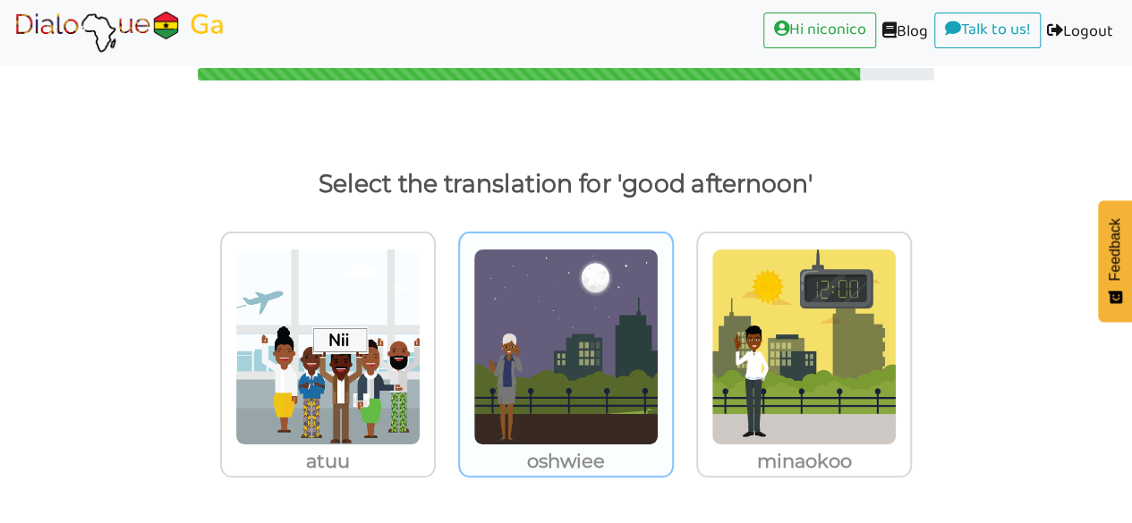
scroll to position [26, 0]
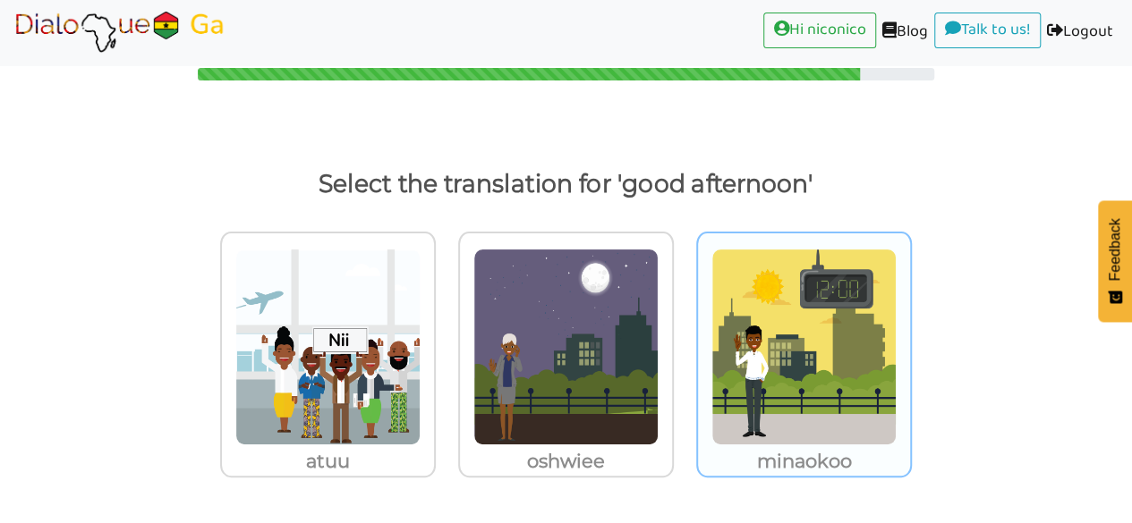
click at [434, 464] on p "minaokoo" at bounding box center [328, 462] width 212 height 32
click at [447, 343] on input "minaokoo" at bounding box center [440, 335] width 13 height 13
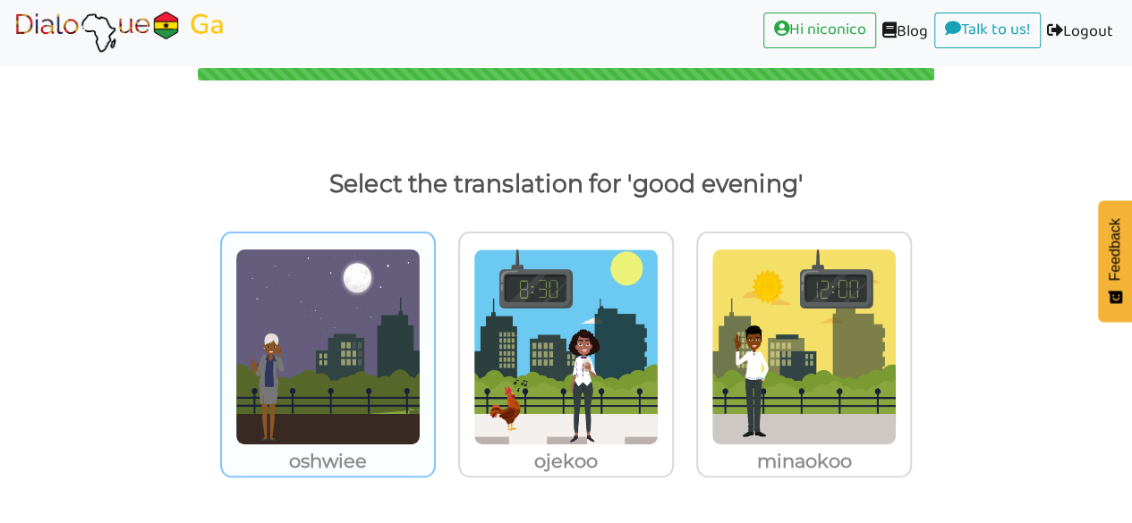
click at [355, 334] on img at bounding box center [327, 347] width 185 height 197
click at [434, 334] on input "oshwiee" at bounding box center [440, 335] width 13 height 13
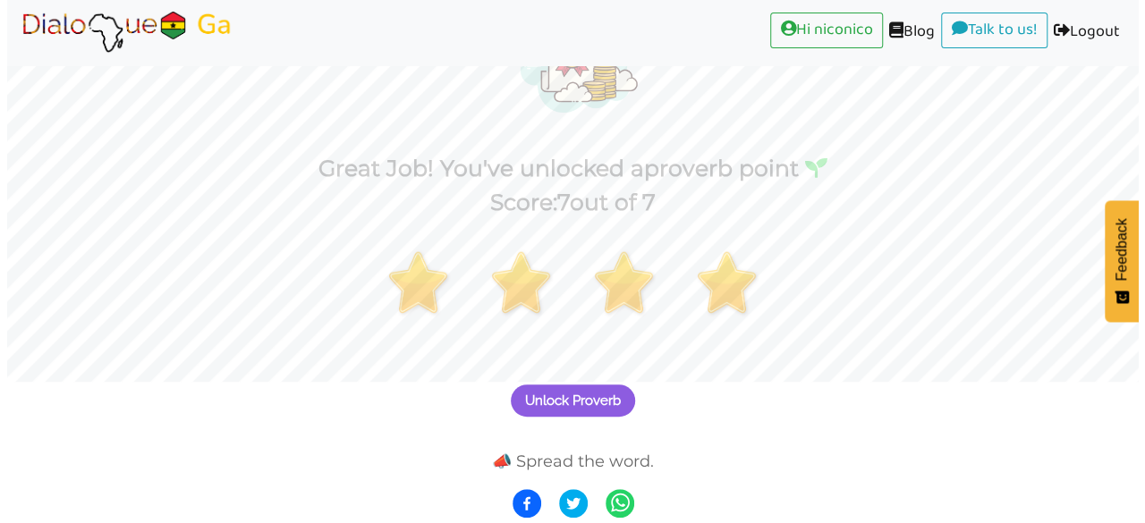
scroll to position [140, 0]
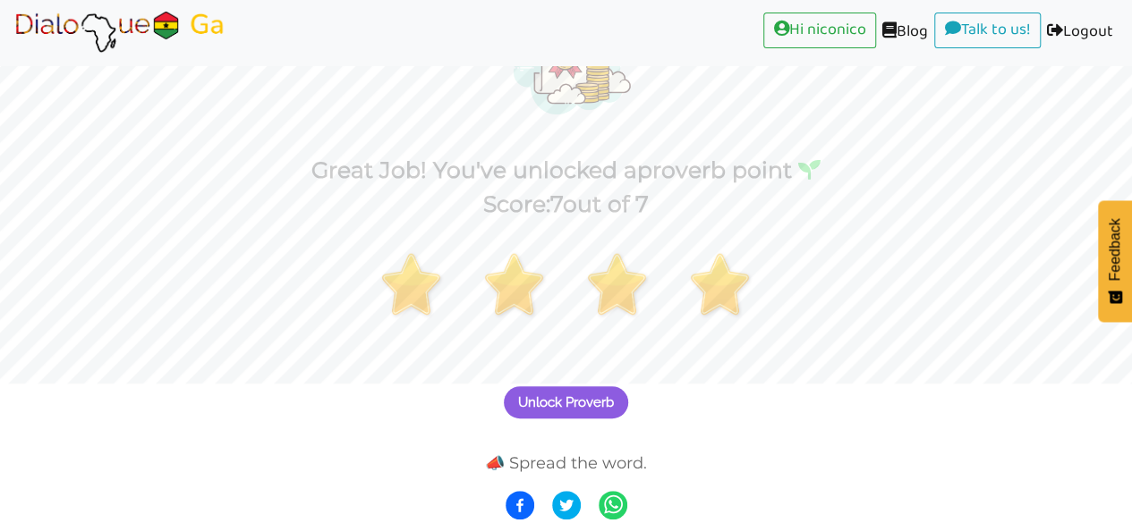
click at [583, 406] on span "Unlock Proverb" at bounding box center [566, 403] width 96 height 16
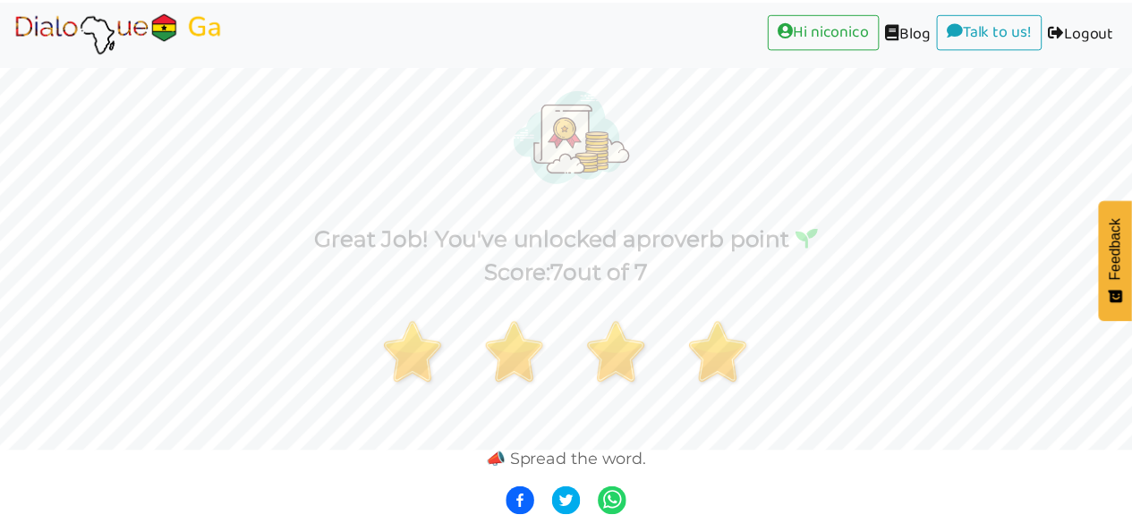
scroll to position [70, 0]
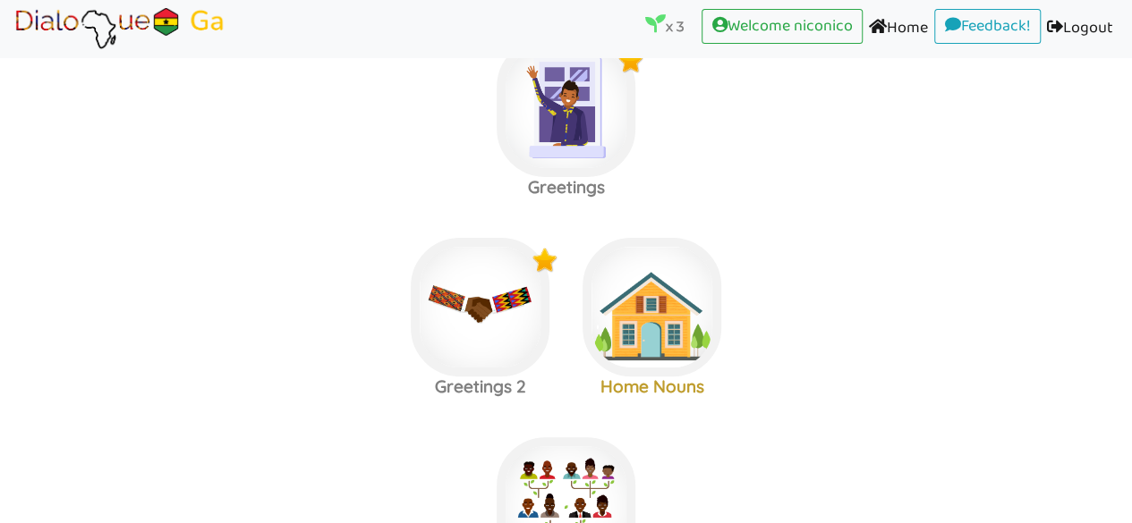
scroll to position [57, 0]
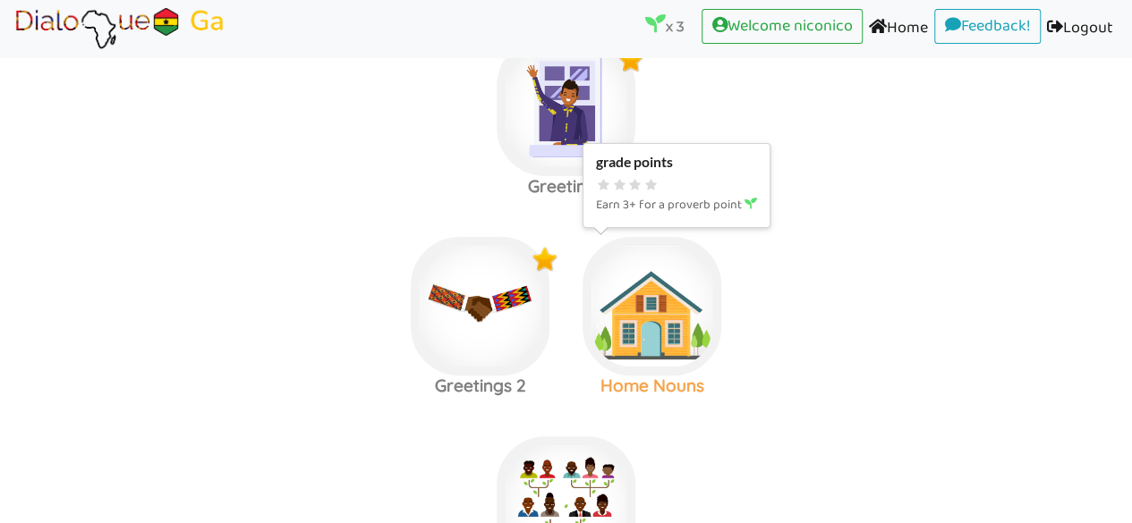
click at [635, 176] on img at bounding box center [566, 107] width 139 height 139
